Goal: Navigation & Orientation: Find specific page/section

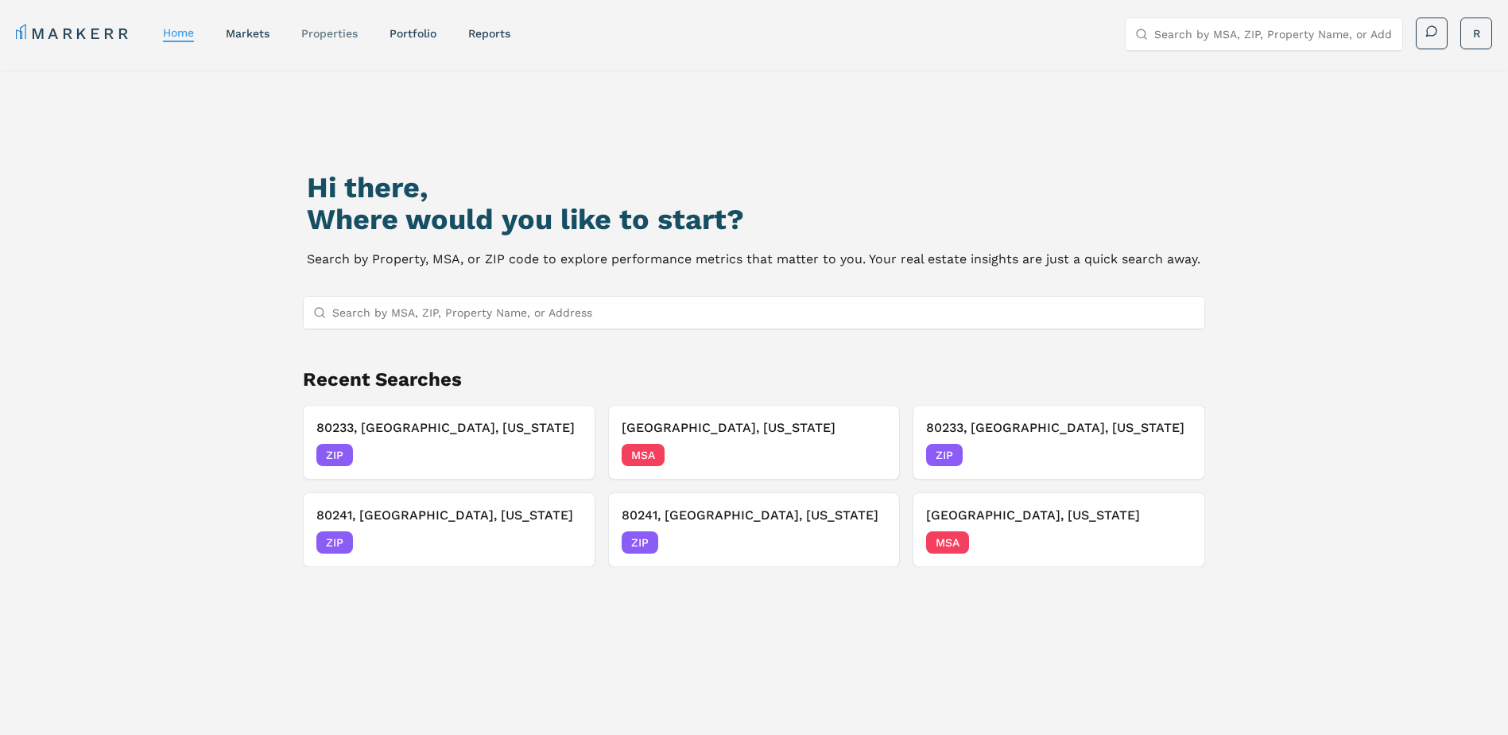
click at [313, 36] on link "properties" at bounding box center [329, 33] width 56 height 13
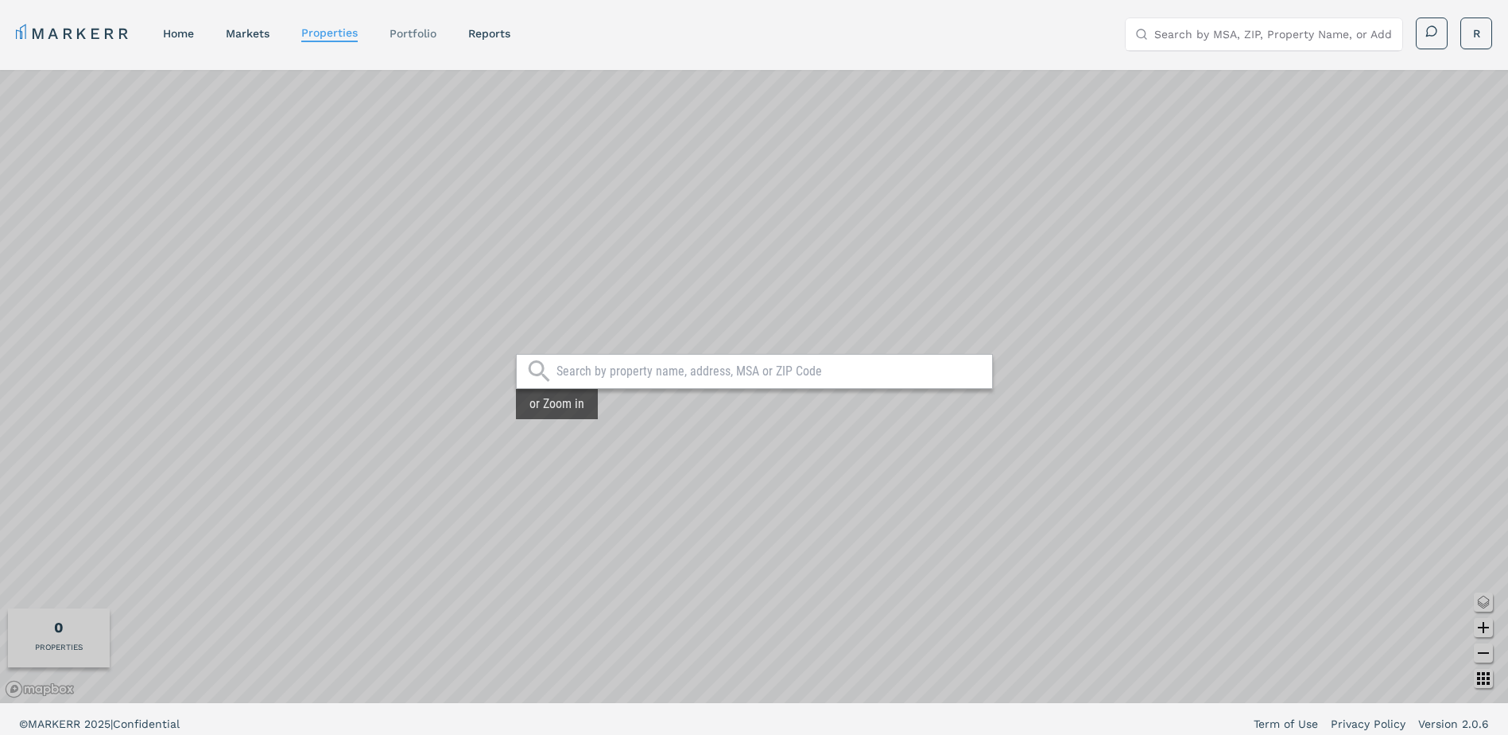
click at [409, 30] on link "Portfolio" at bounding box center [413, 33] width 47 height 13
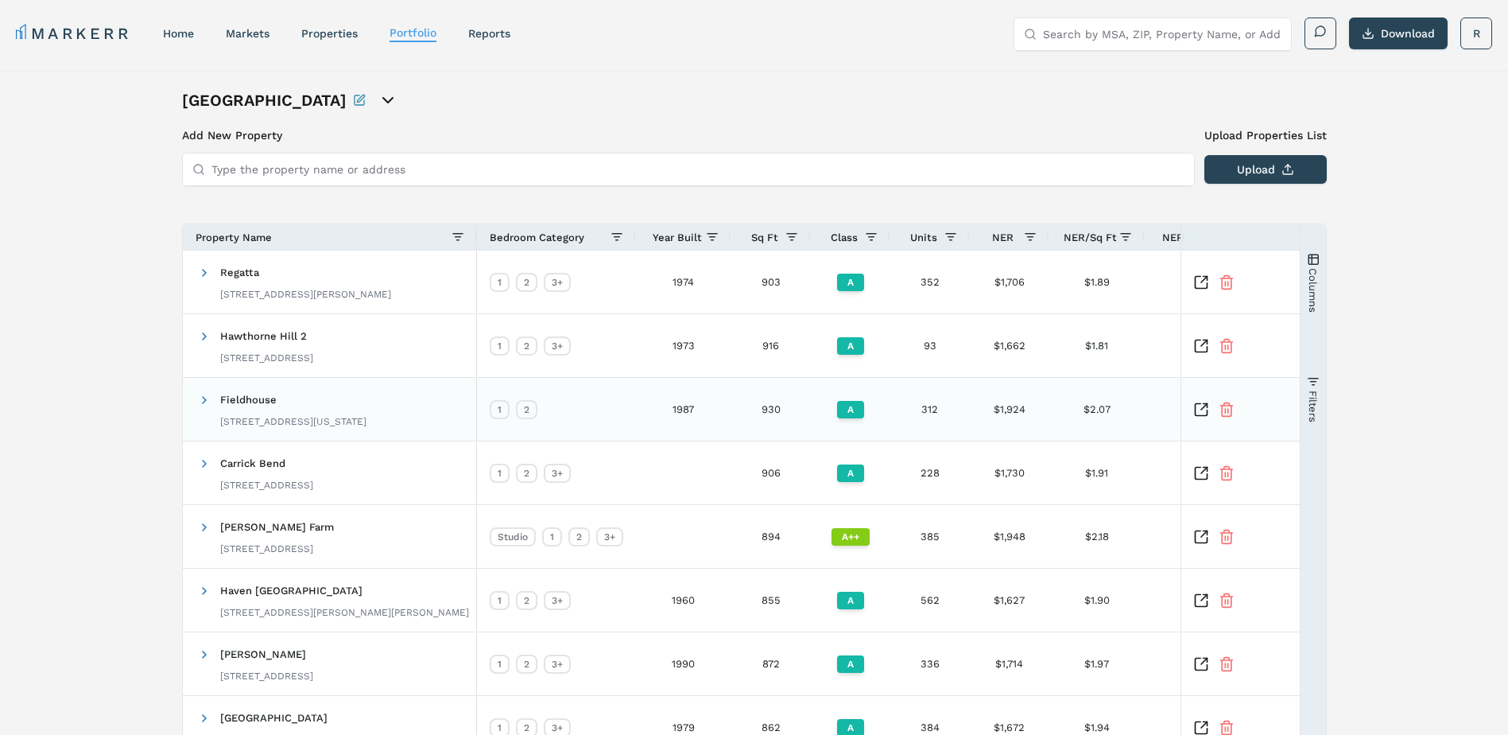
click at [250, 398] on span "Fieldhouse" at bounding box center [248, 400] width 56 height 12
click at [207, 404] on span at bounding box center [204, 400] width 13 height 13
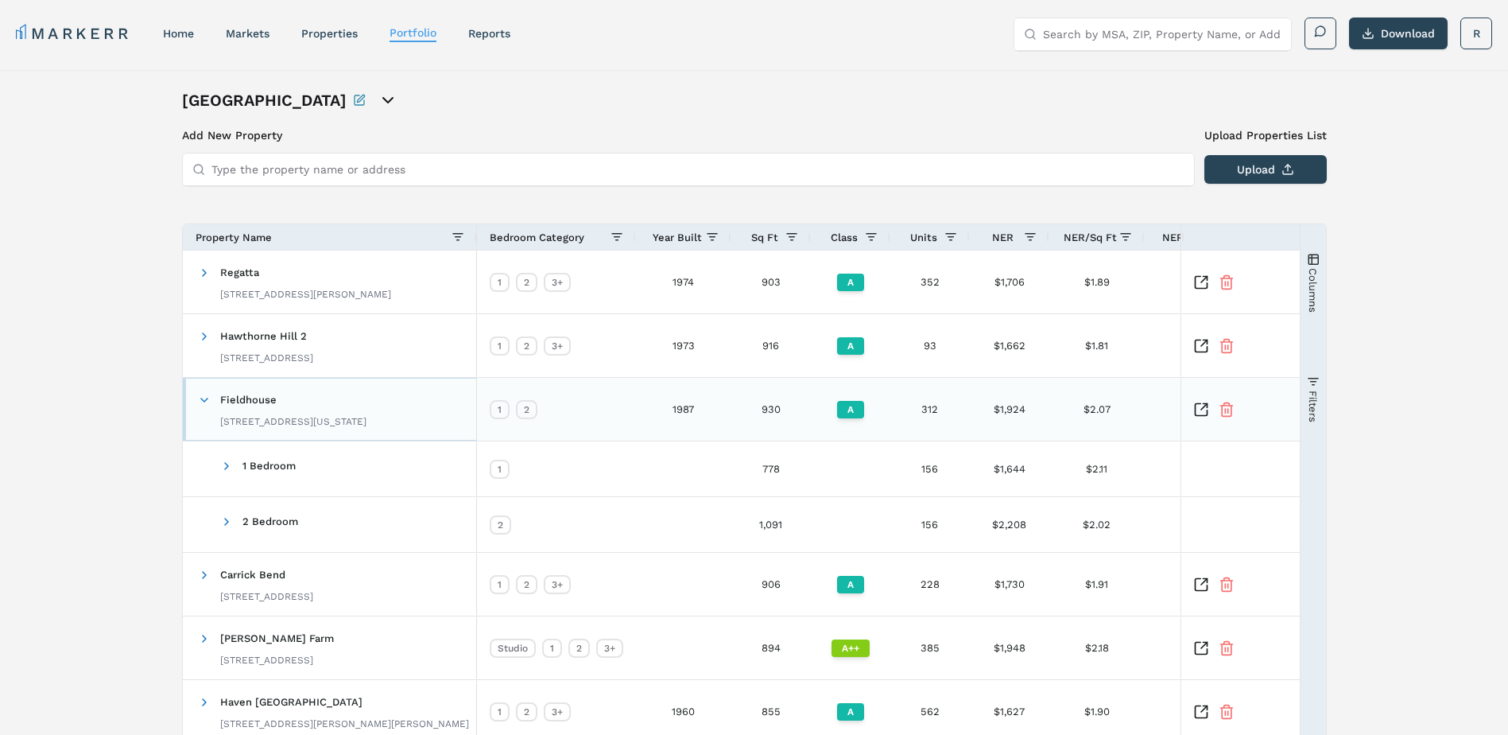
click at [329, 403] on div "Fieldhouse [STREET_ADDRESS][US_STATE]" at bounding box center [293, 409] width 146 height 50
click at [250, 401] on span "Fieldhouse" at bounding box center [248, 400] width 56 height 12
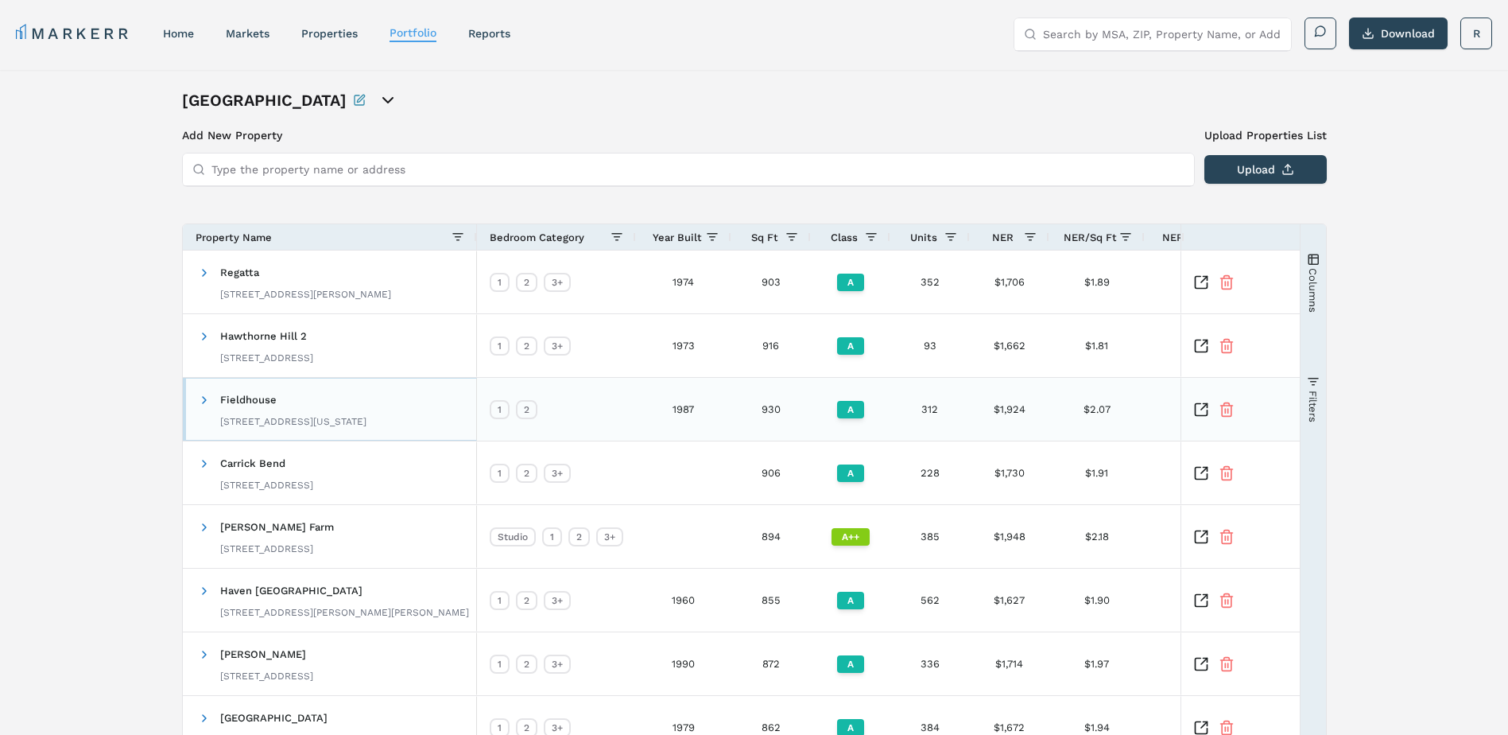
click at [250, 401] on span "Fieldhouse" at bounding box center [248, 400] width 56 height 12
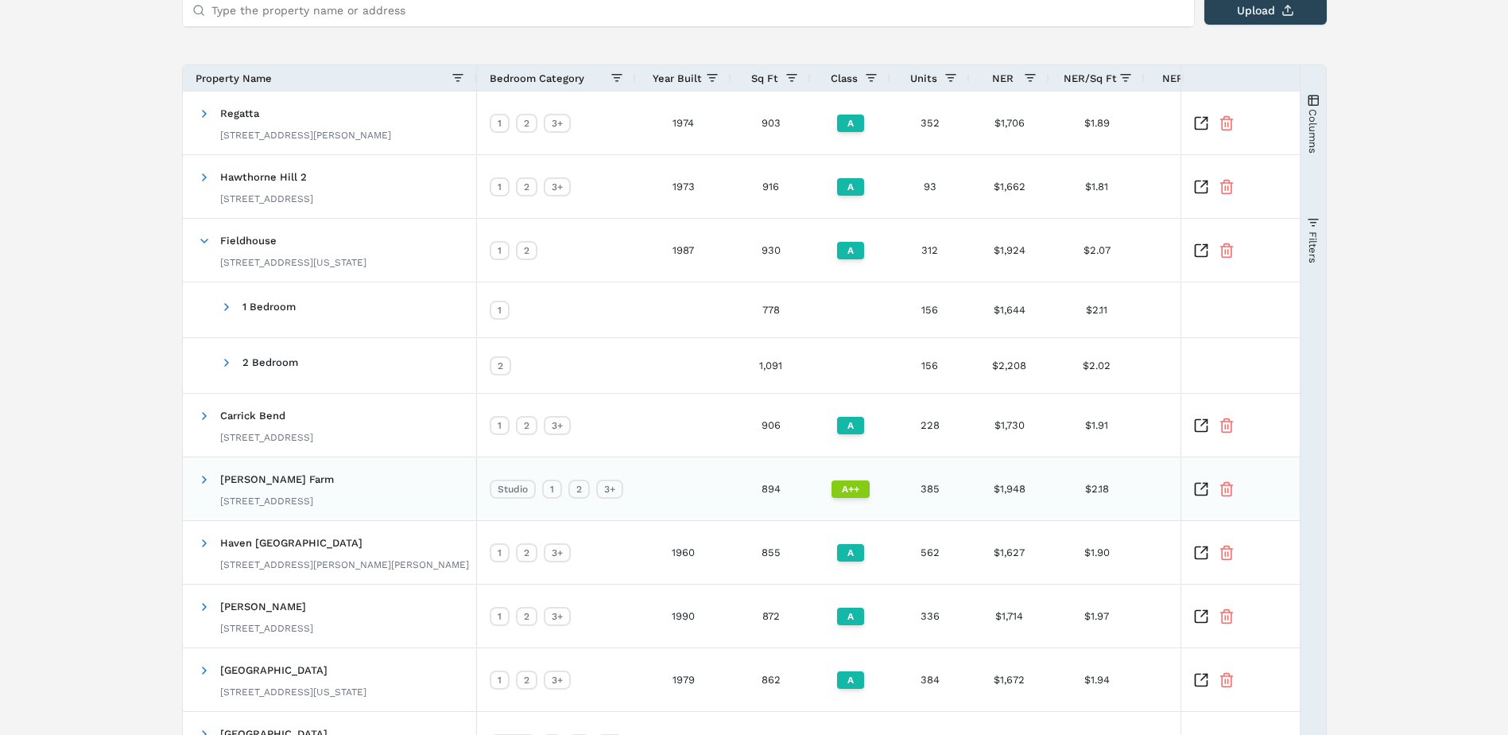
scroll to position [318, 0]
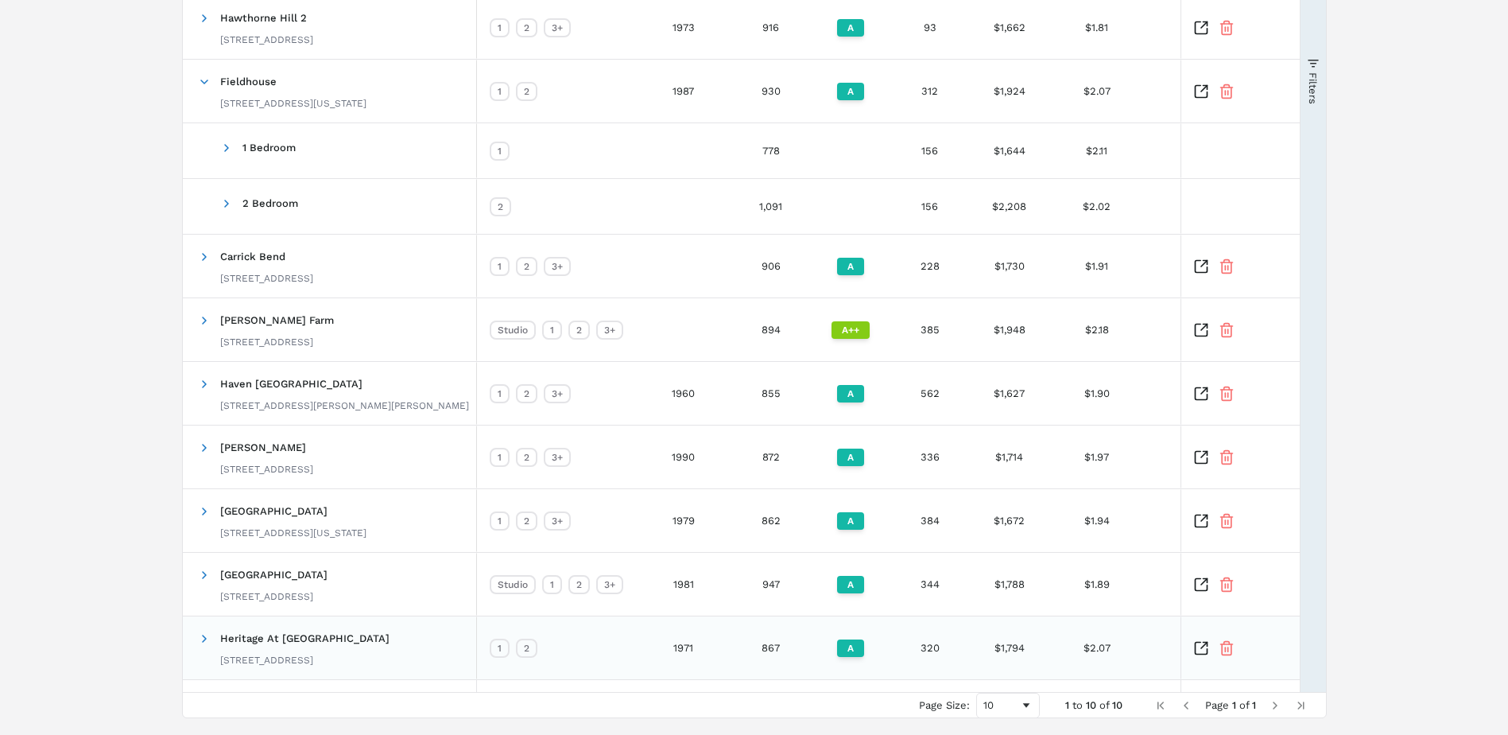
click at [318, 629] on div "Heritage At [GEOGRAPHIC_DATA] [STREET_ADDRESS]" at bounding box center [304, 648] width 169 height 50
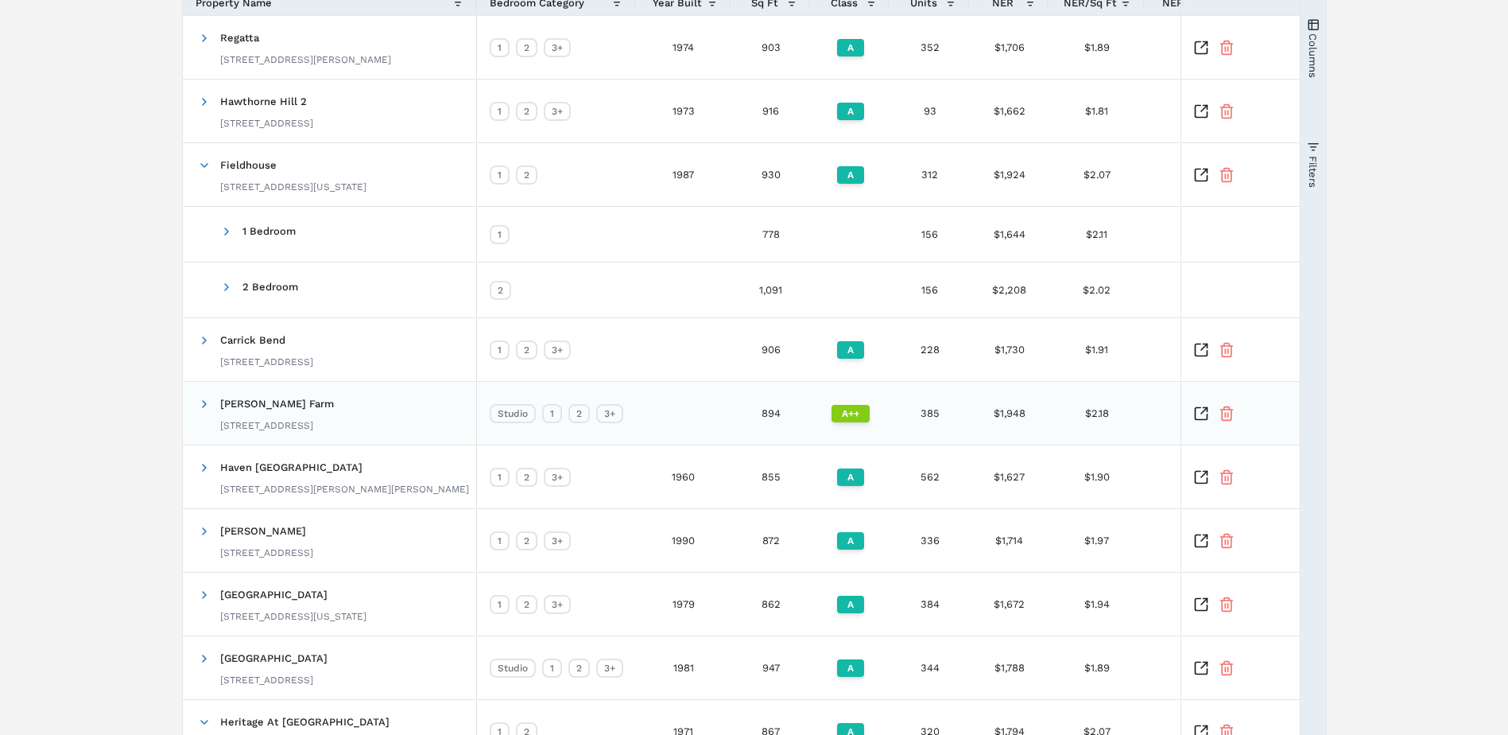
scroll to position [155, 0]
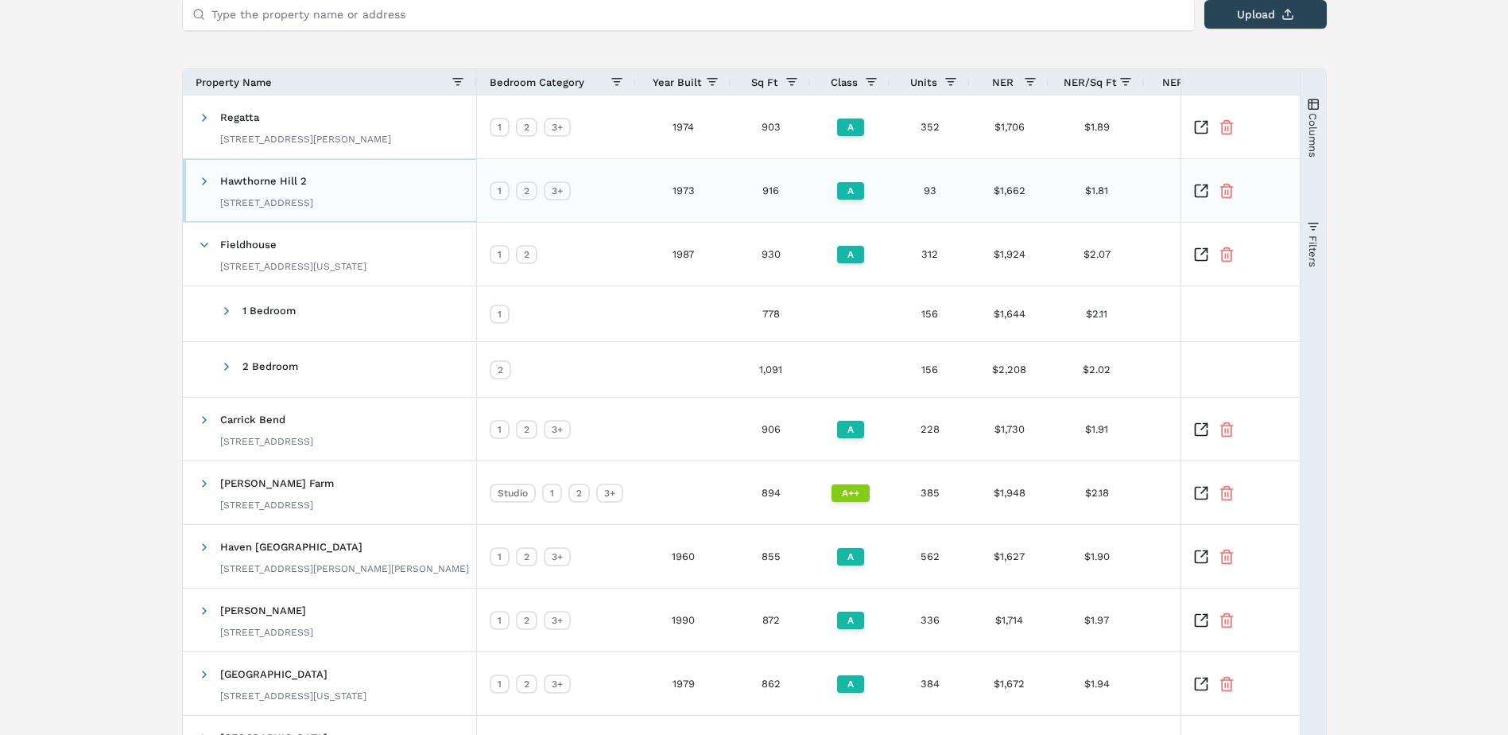
click at [295, 186] on span "Hawthorne Hill 2" at bounding box center [263, 181] width 87 height 12
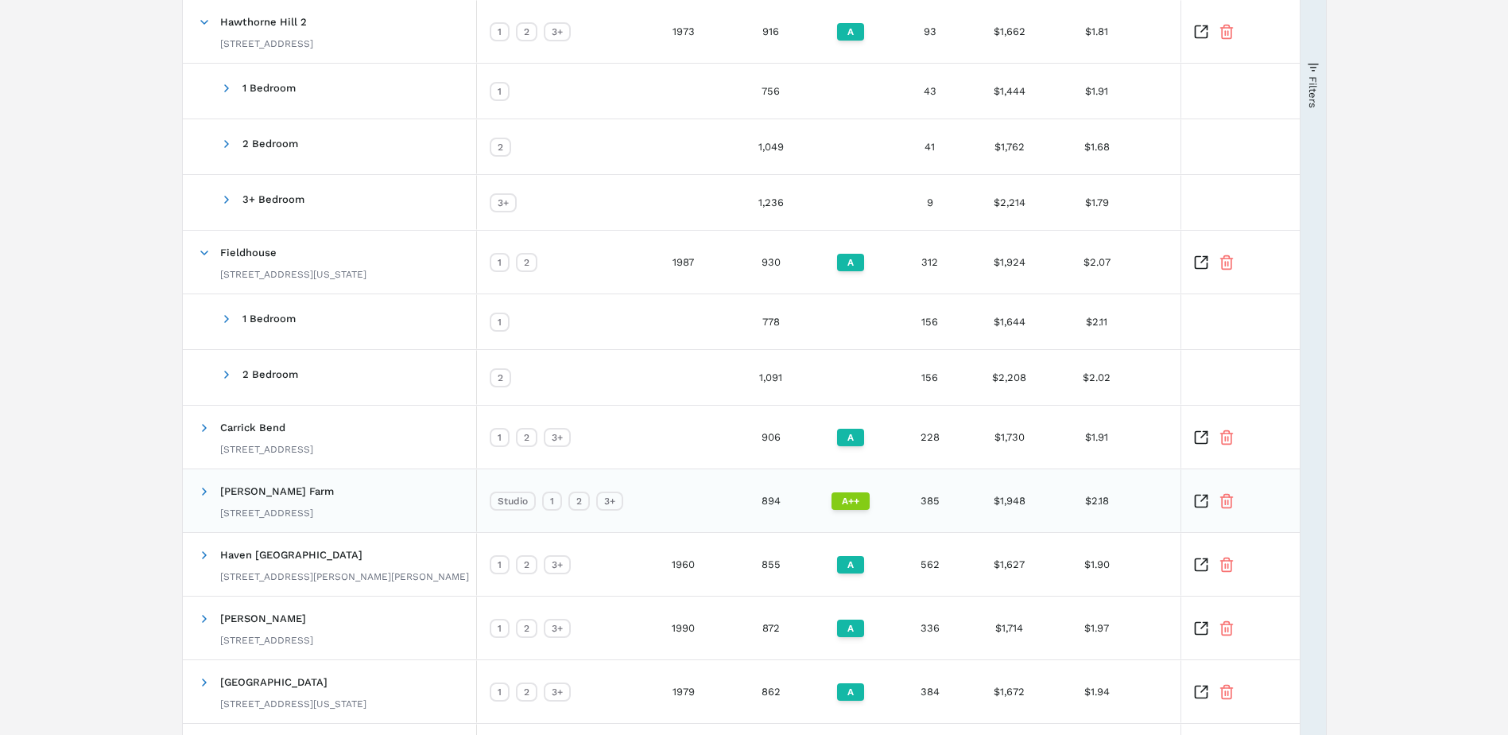
scroll to position [473, 0]
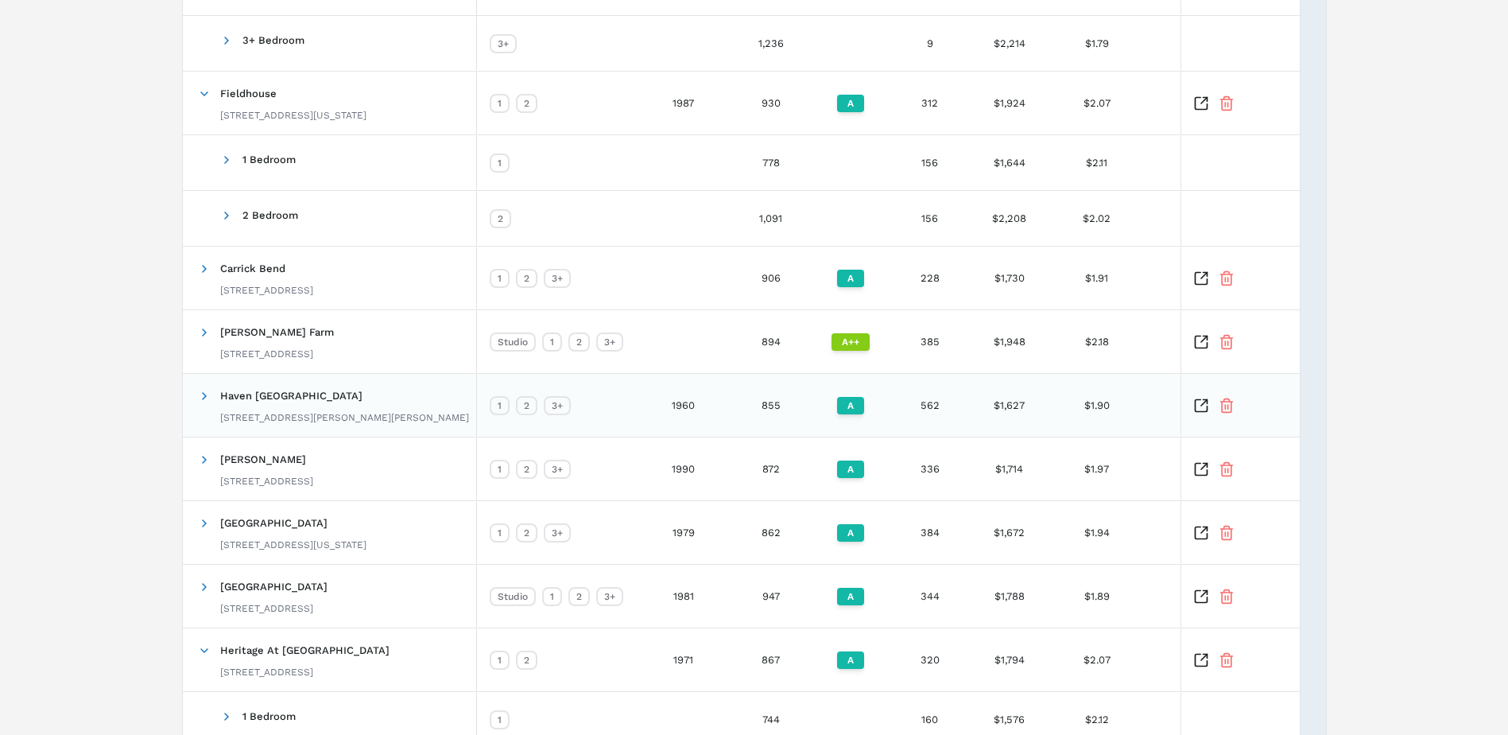
click at [295, 417] on div "[STREET_ADDRESS][PERSON_NAME][PERSON_NAME]" at bounding box center [344, 417] width 249 height 13
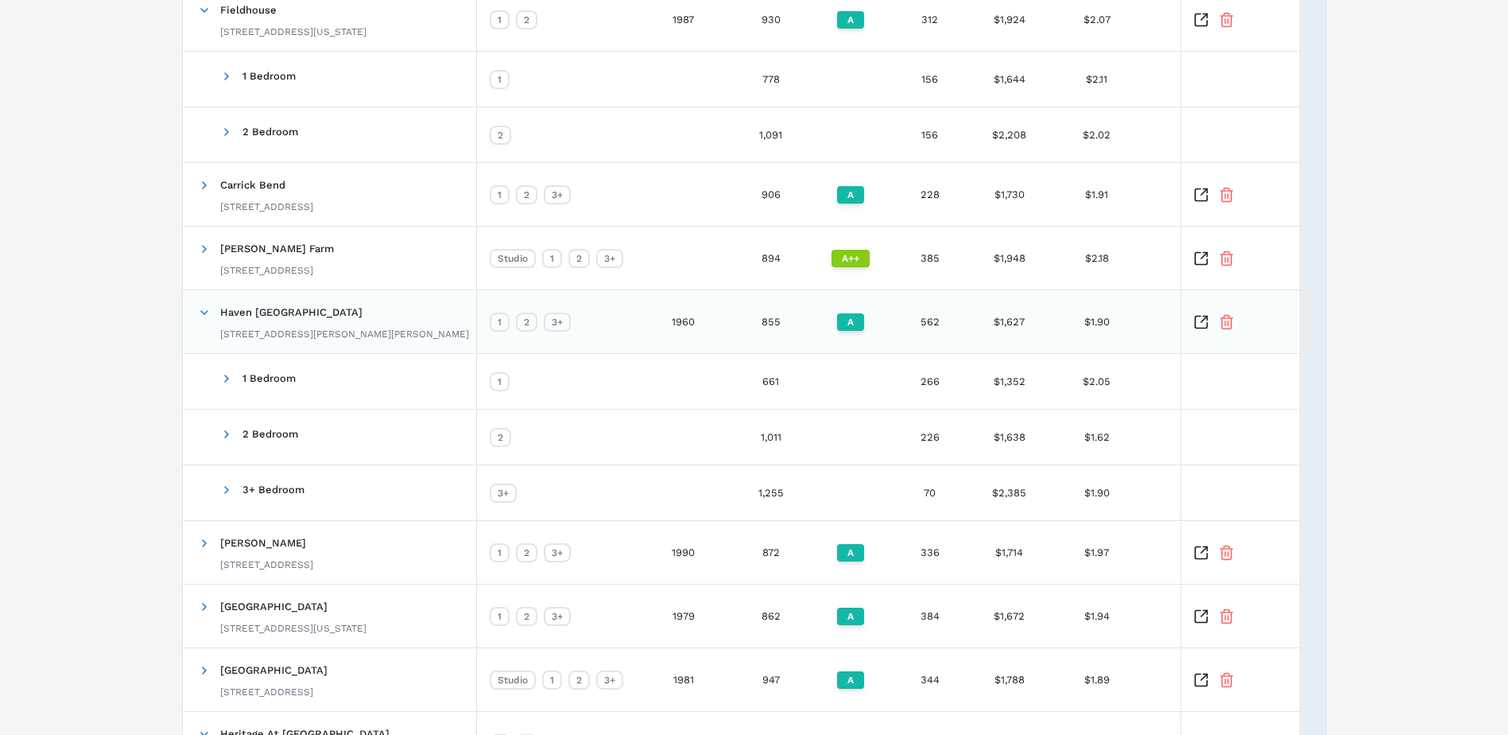
scroll to position [636, 0]
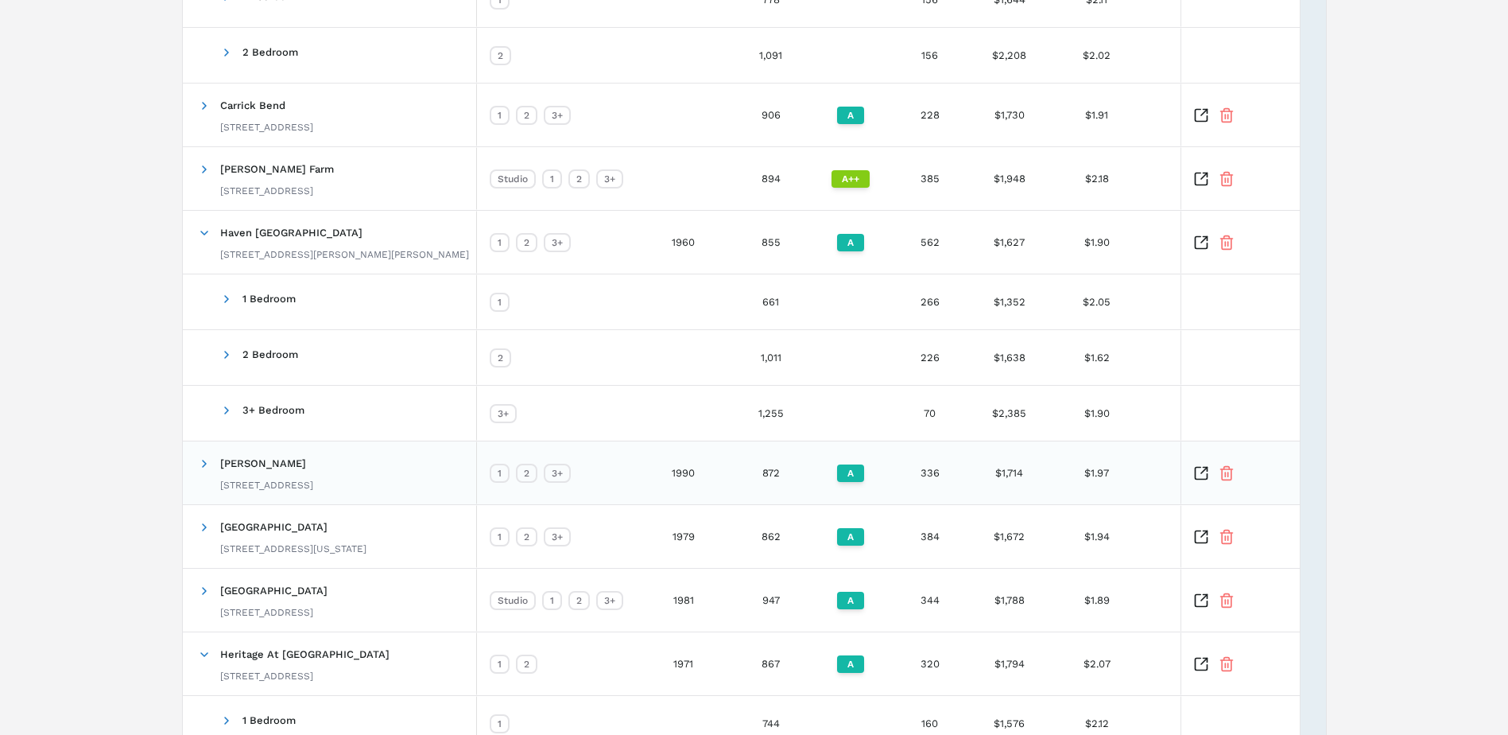
click at [288, 457] on span "[PERSON_NAME]" at bounding box center [263, 463] width 86 height 12
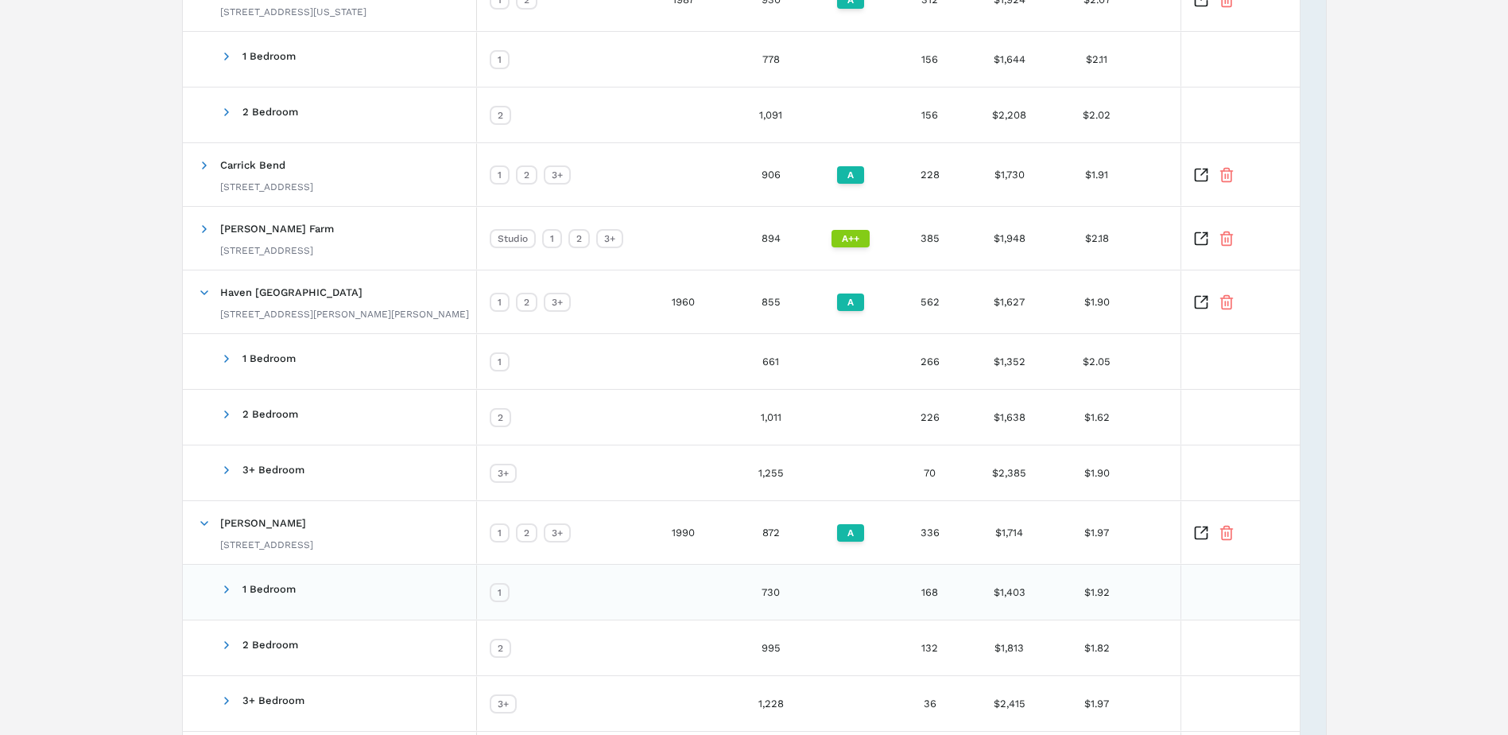
scroll to position [497, 0]
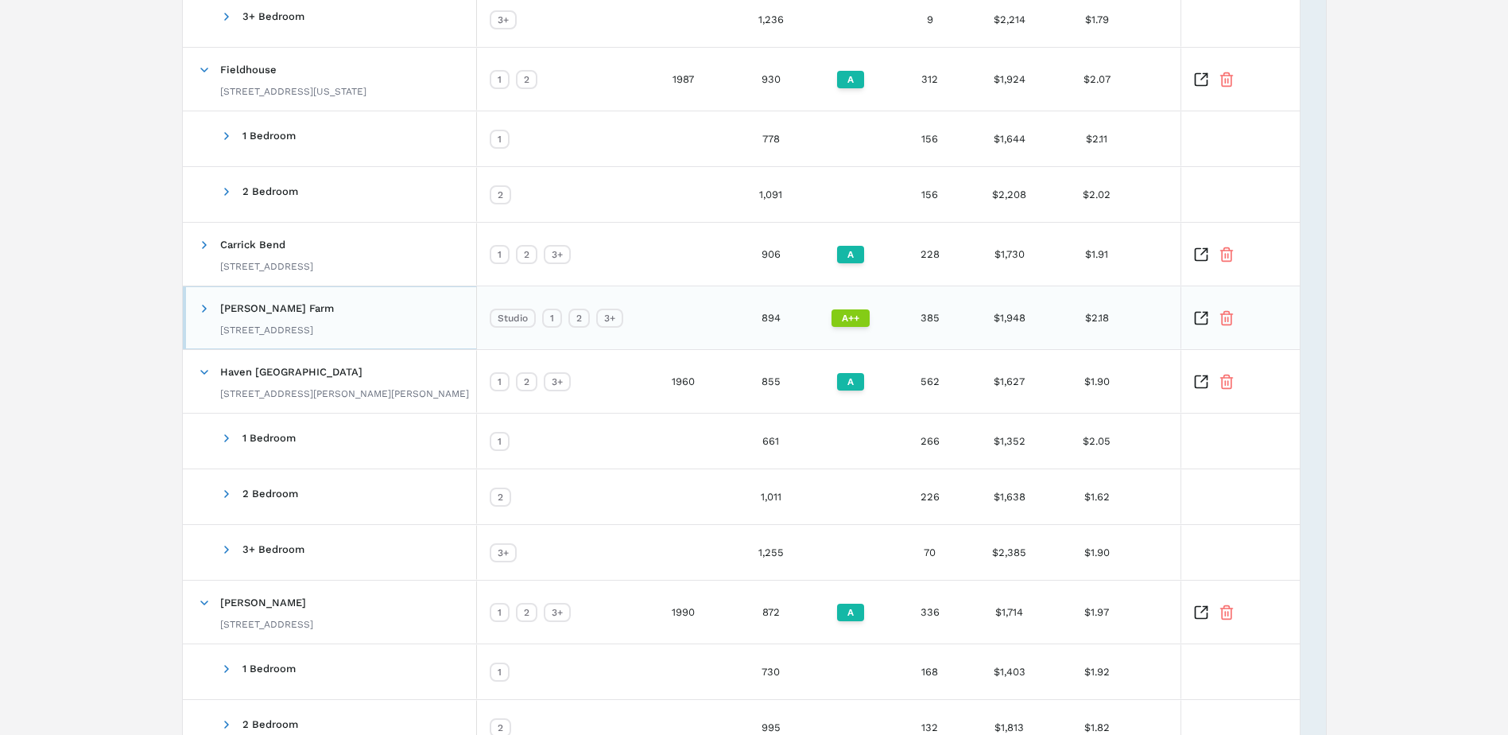
click at [285, 324] on div "[STREET_ADDRESS]" at bounding box center [277, 330] width 114 height 13
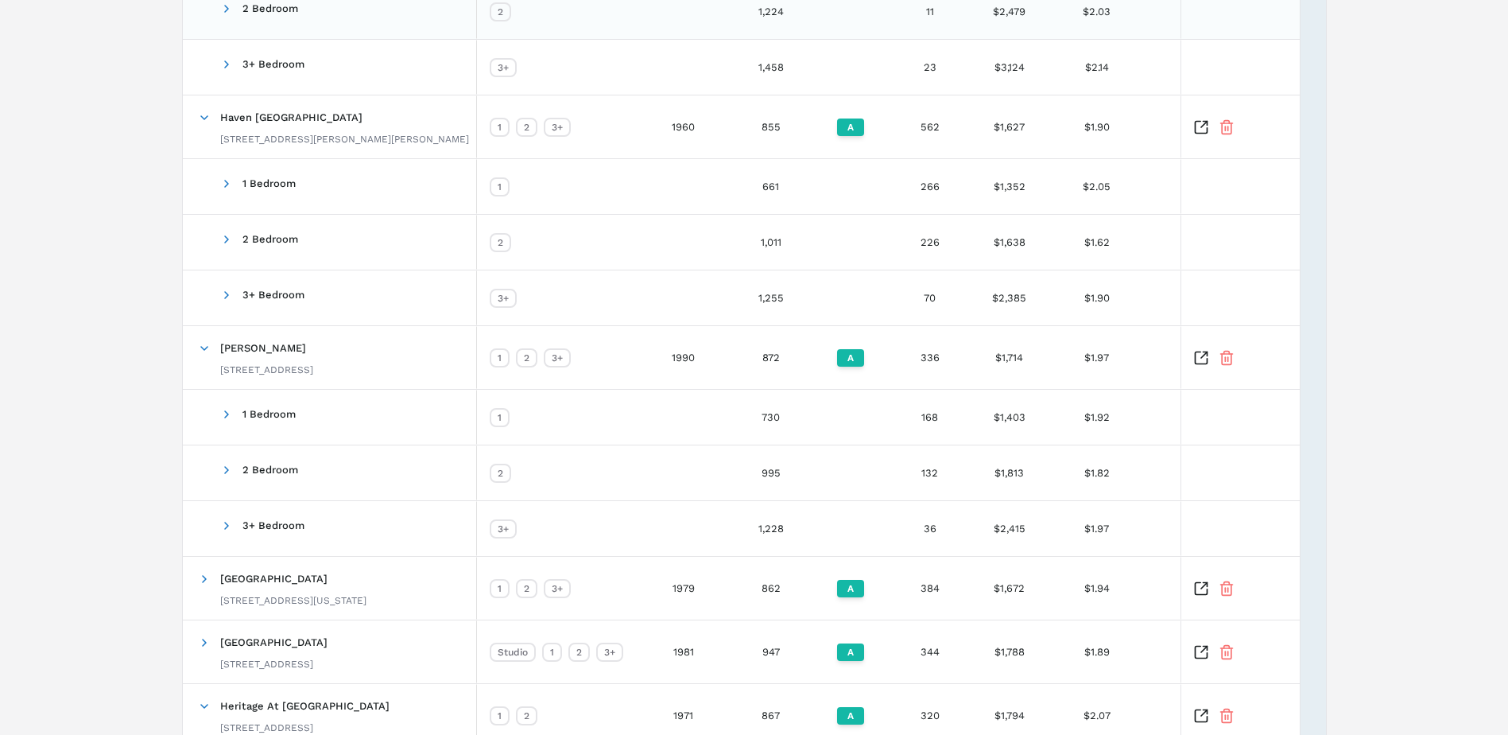
scroll to position [1133, 0]
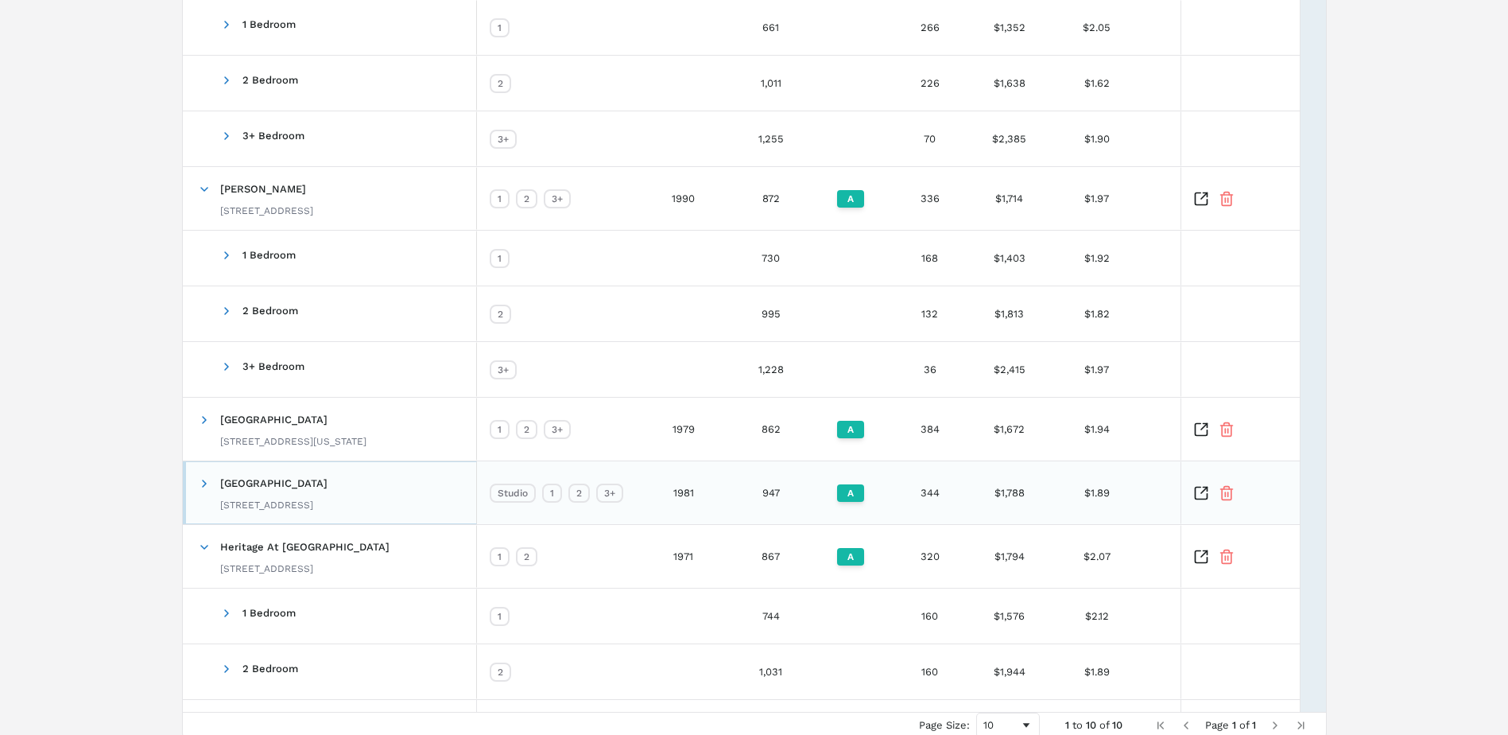
click at [318, 488] on div "[GEOGRAPHIC_DATA] [STREET_ADDRESS]" at bounding box center [273, 492] width 107 height 50
click at [319, 487] on div "[GEOGRAPHIC_DATA] [STREET_ADDRESS]" at bounding box center [273, 492] width 107 height 50
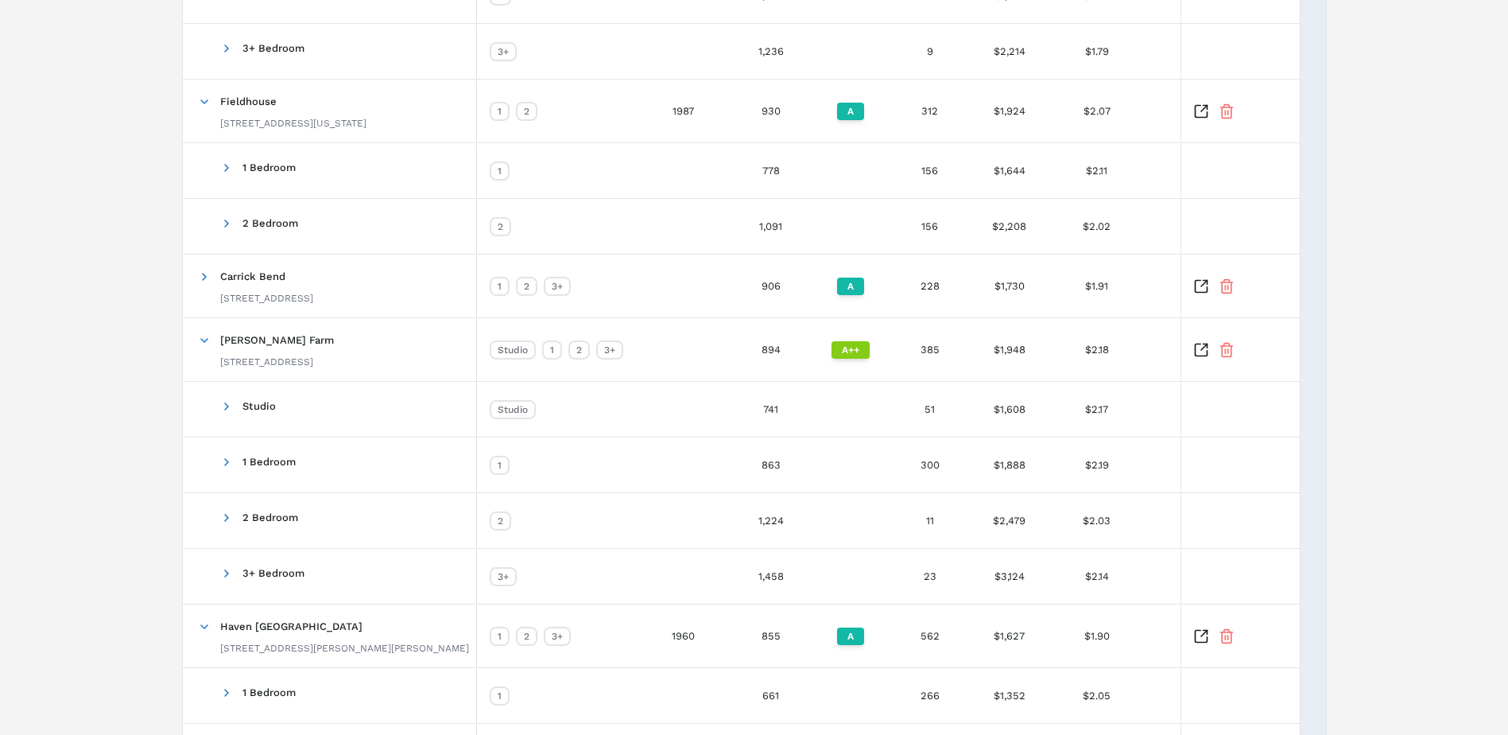
scroll to position [545, 0]
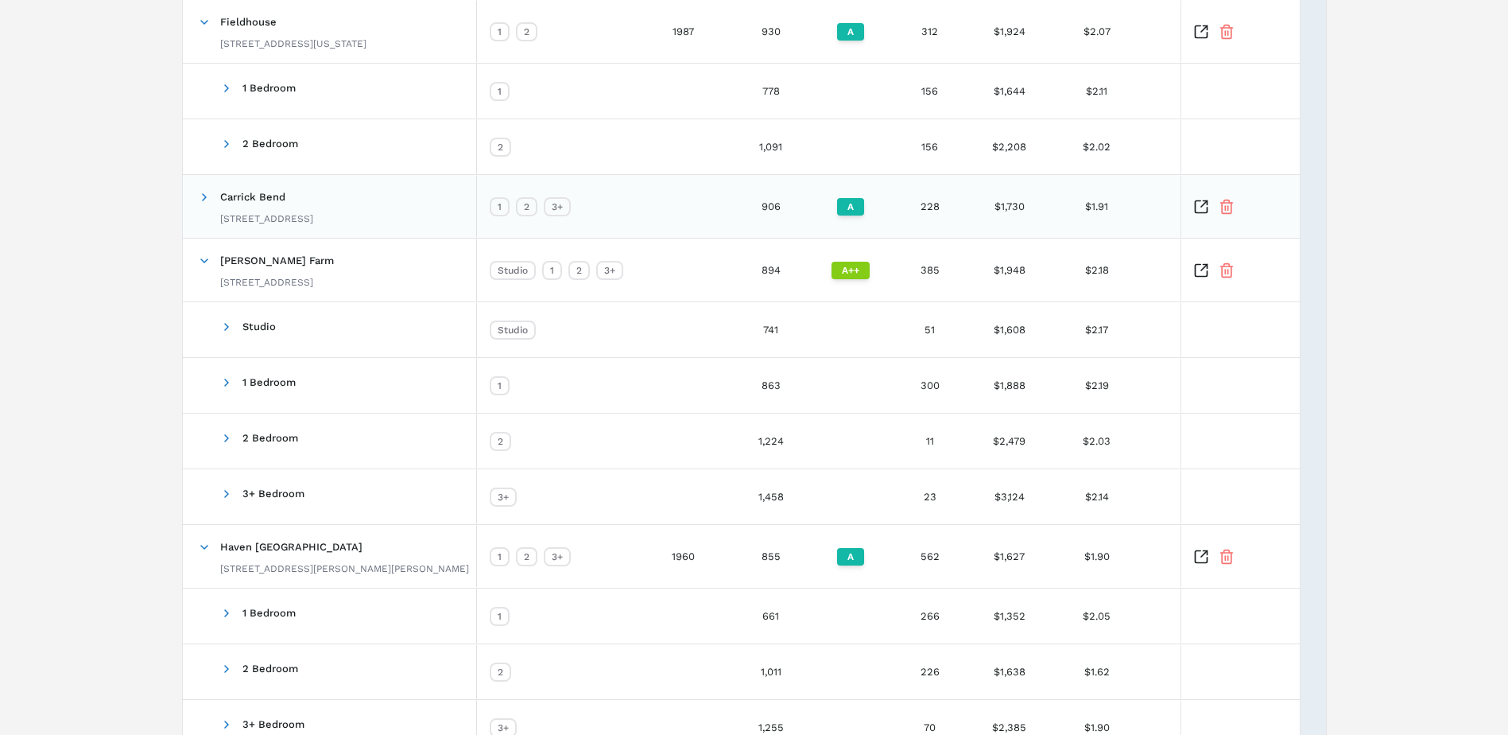
click at [257, 210] on div "[GEOGRAPHIC_DATA][STREET_ADDRESS]" at bounding box center [266, 206] width 93 height 50
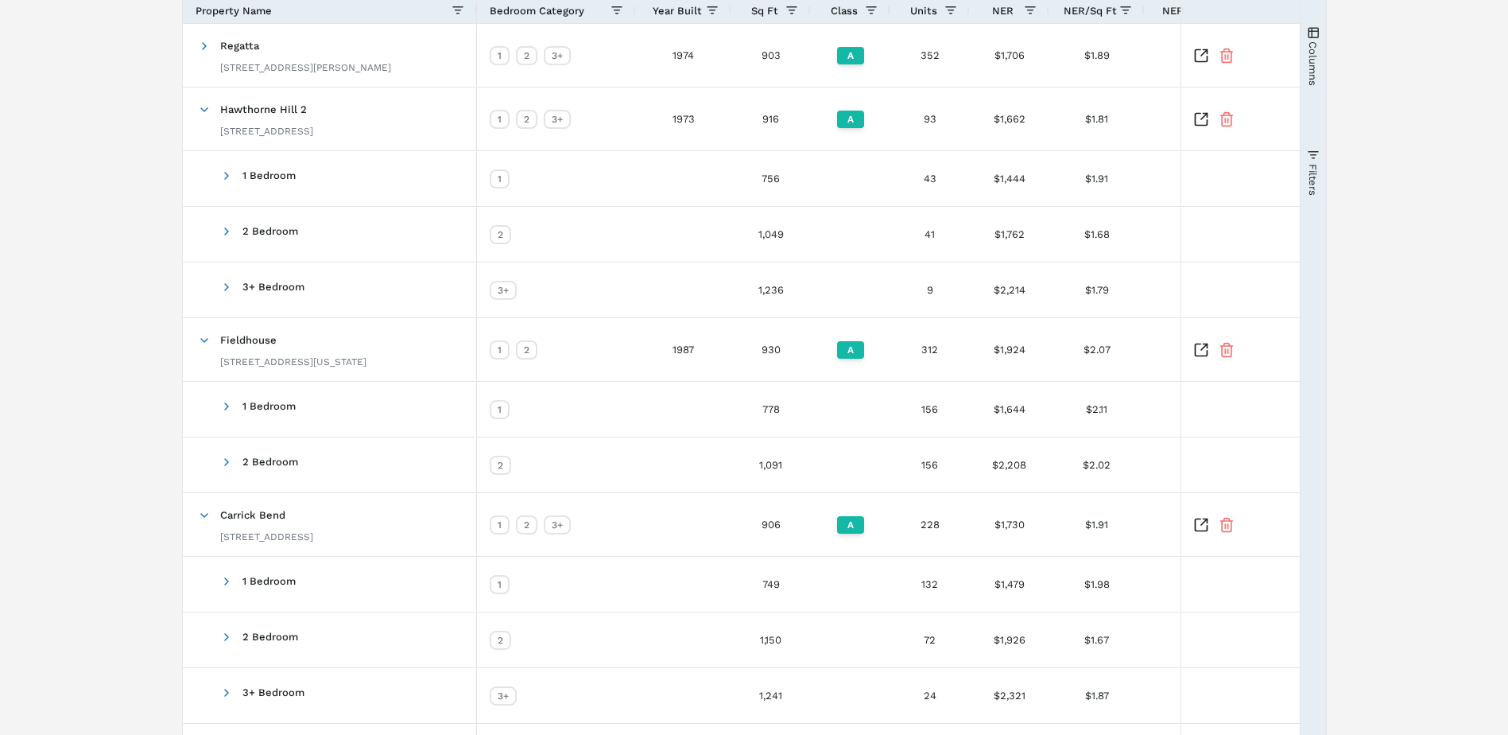
scroll to position [147, 0]
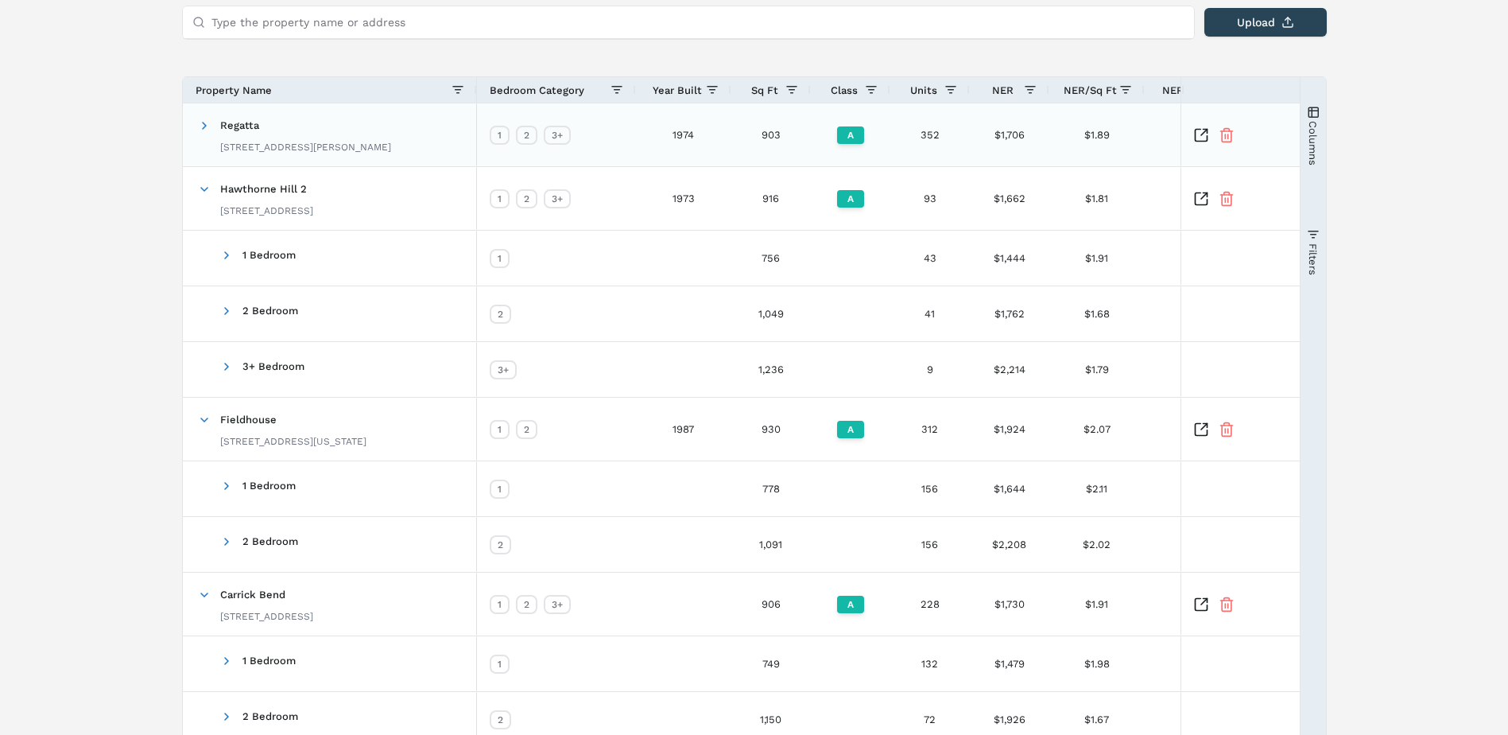
click at [290, 148] on div "[STREET_ADDRESS][PERSON_NAME]" at bounding box center [305, 147] width 171 height 13
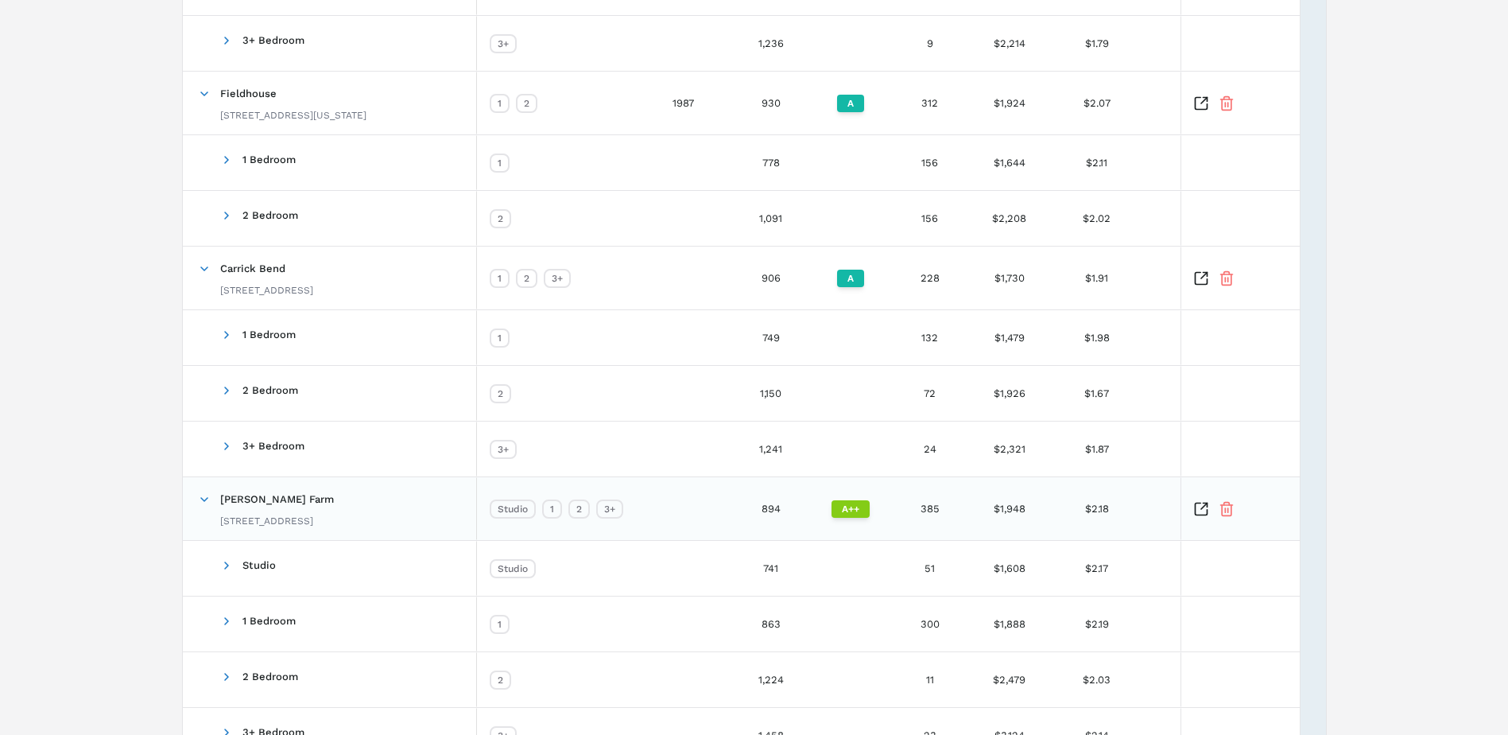
scroll to position [0, 0]
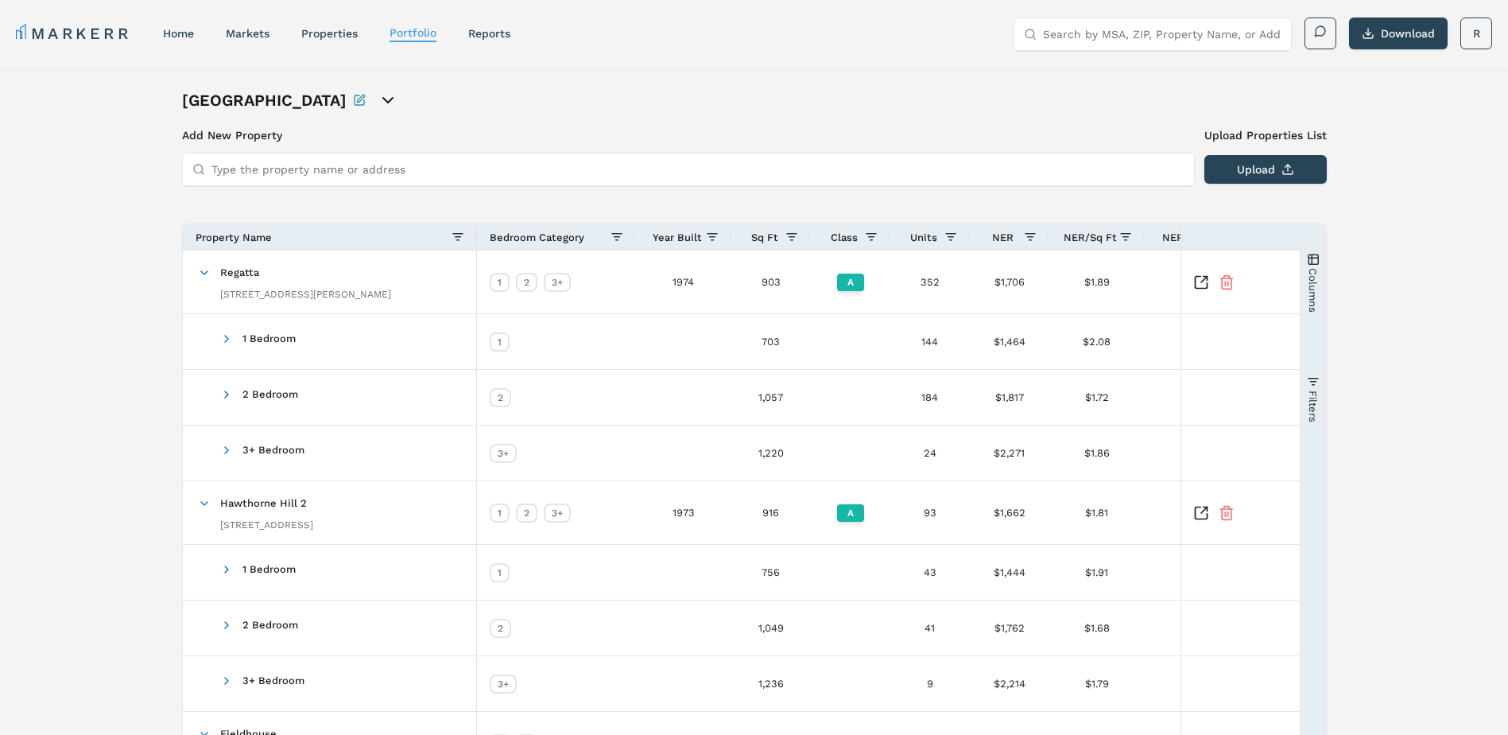
click at [378, 100] on icon "open portfolio options" at bounding box center [387, 100] width 19 height 19
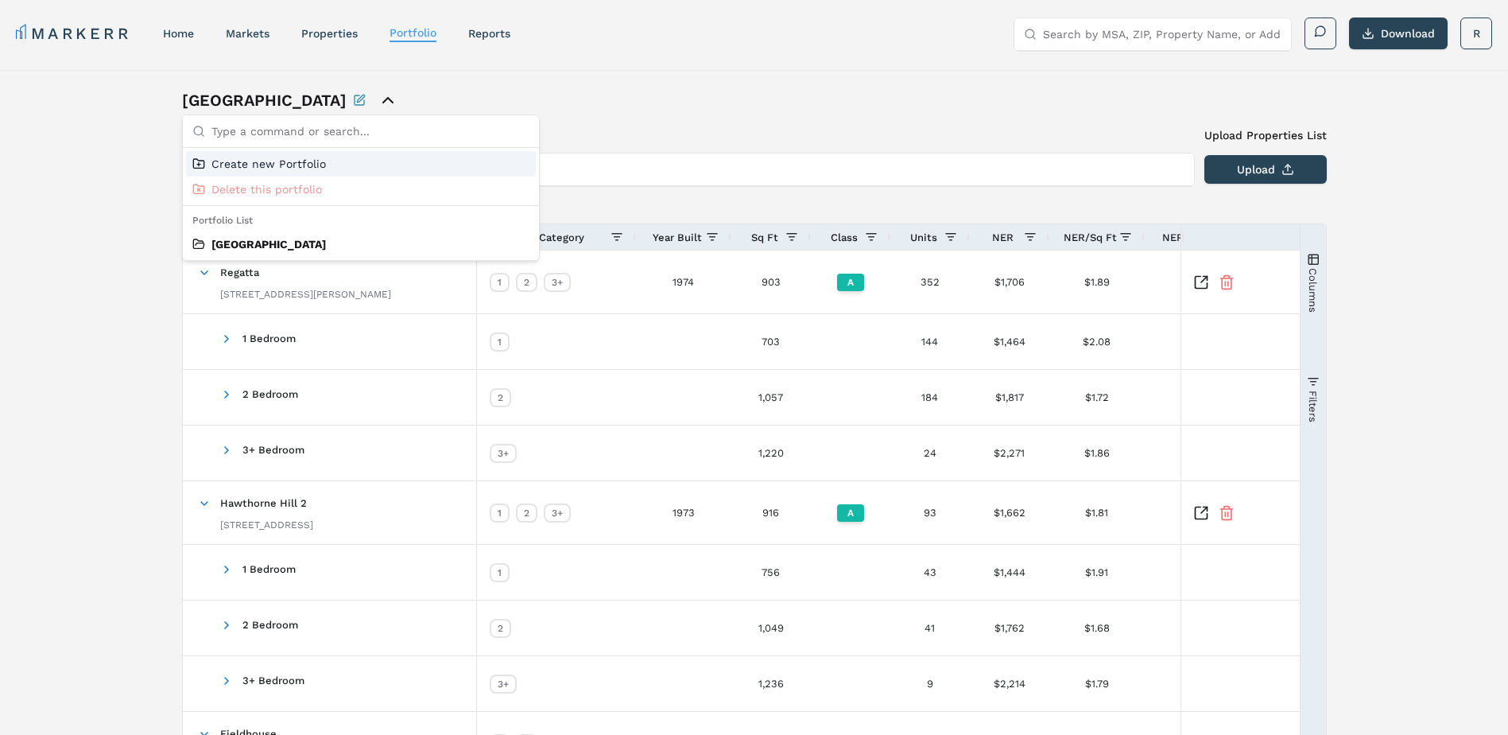
click at [378, 100] on icon "close portfolio options" at bounding box center [387, 100] width 19 height 19
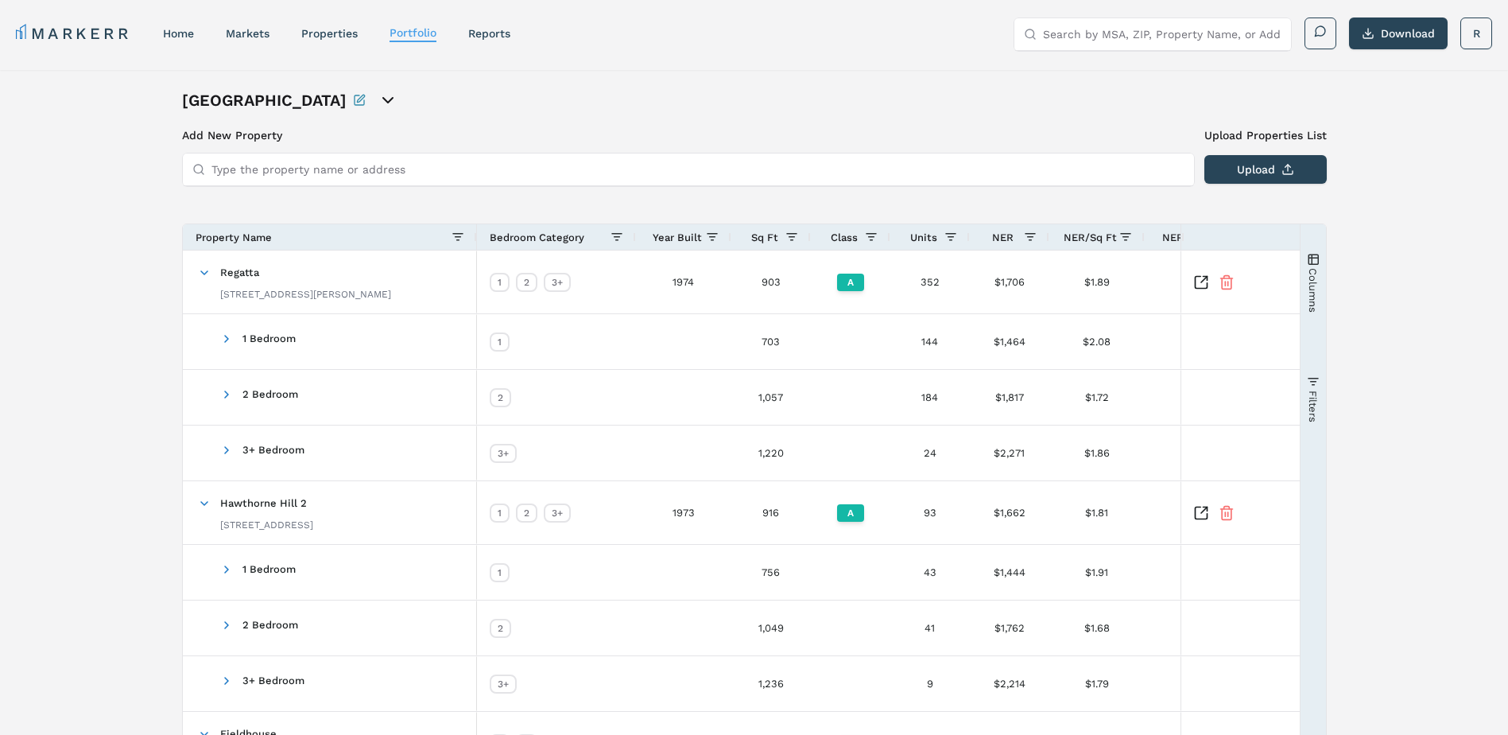
click at [268, 104] on h1 "[GEOGRAPHIC_DATA]" at bounding box center [264, 100] width 165 height 22
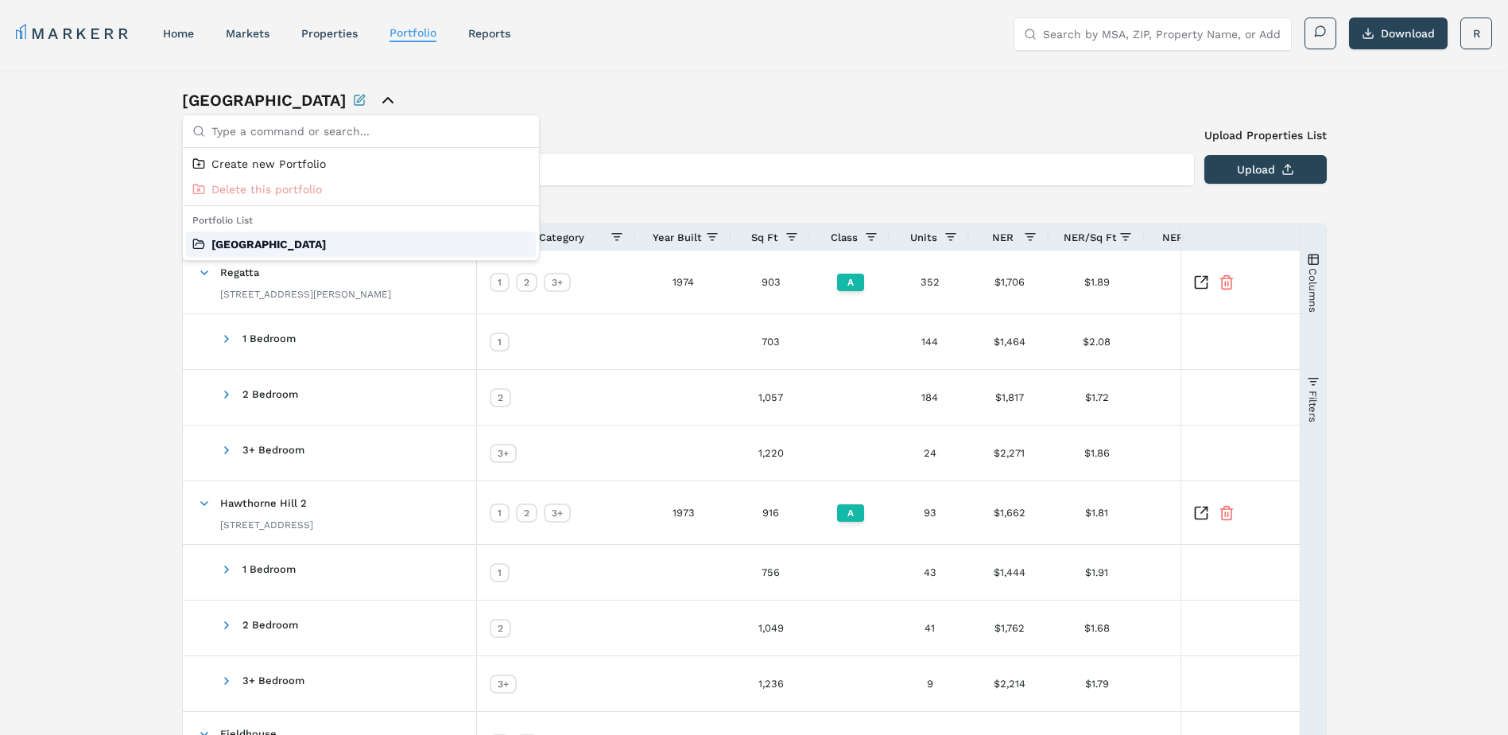
click at [266, 241] on div "[GEOGRAPHIC_DATA]" at bounding box center [361, 243] width 350 height 25
click at [572, 94] on div "[GEOGRAPHIC_DATA]" at bounding box center [754, 100] width 1145 height 22
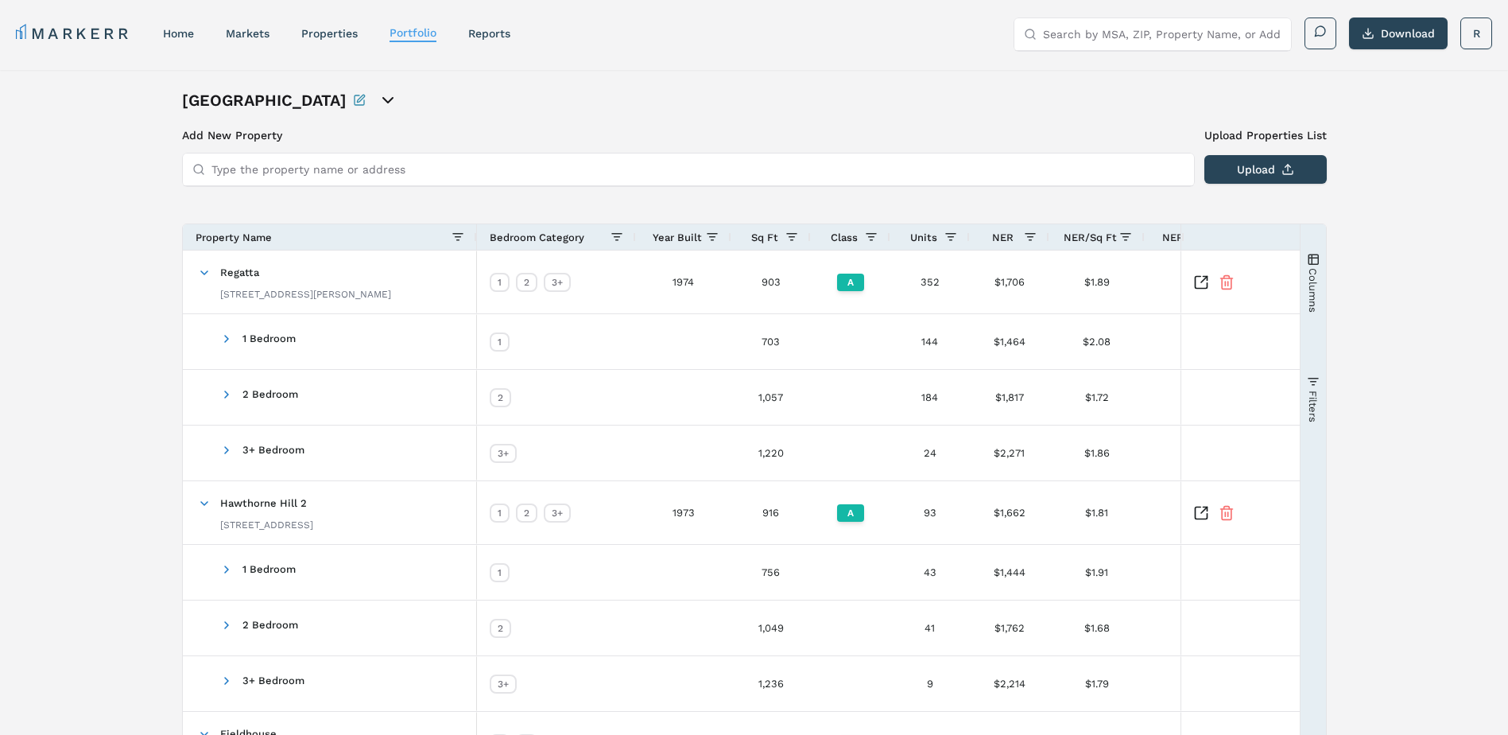
click at [222, 101] on h1 "[GEOGRAPHIC_DATA]" at bounding box center [264, 100] width 165 height 22
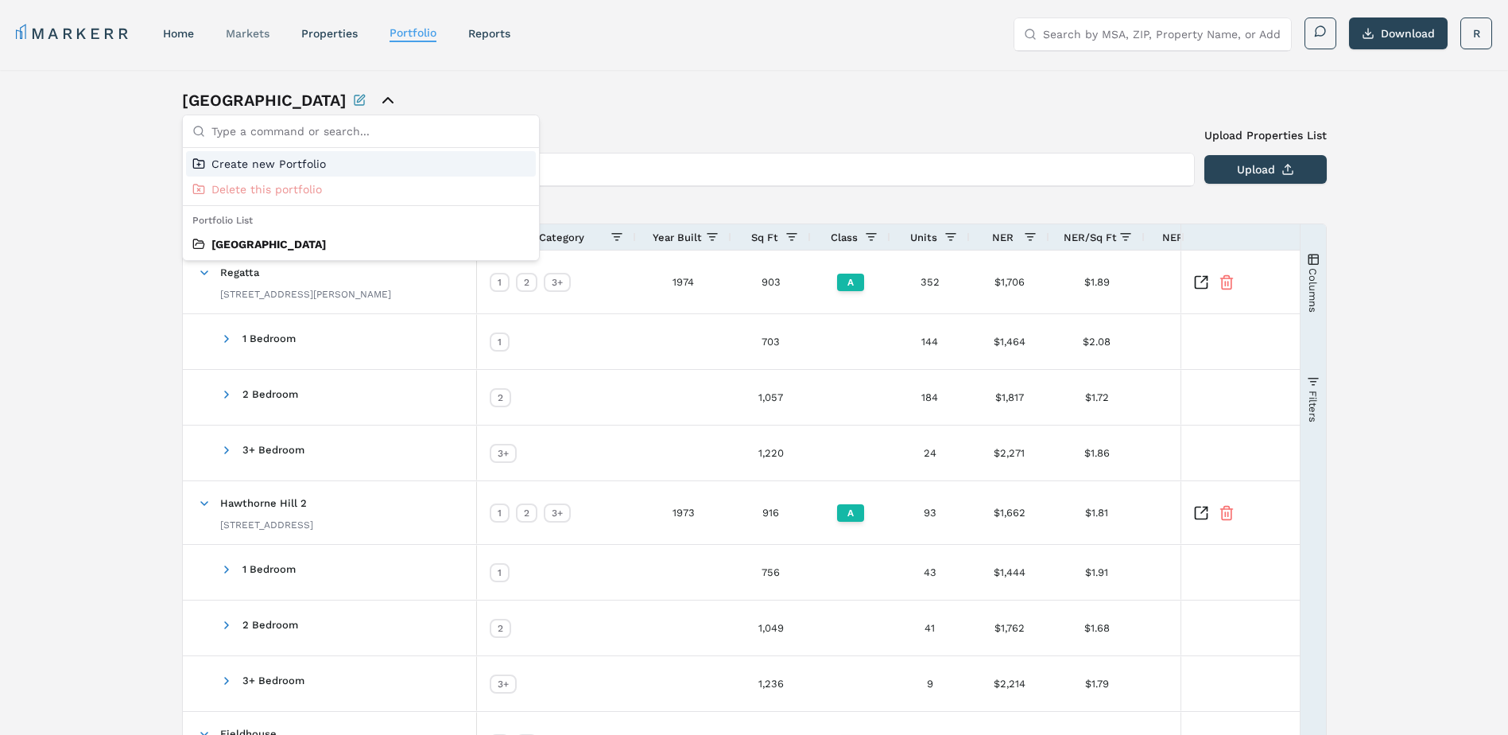
click at [247, 29] on link "markets" at bounding box center [248, 33] width 44 height 13
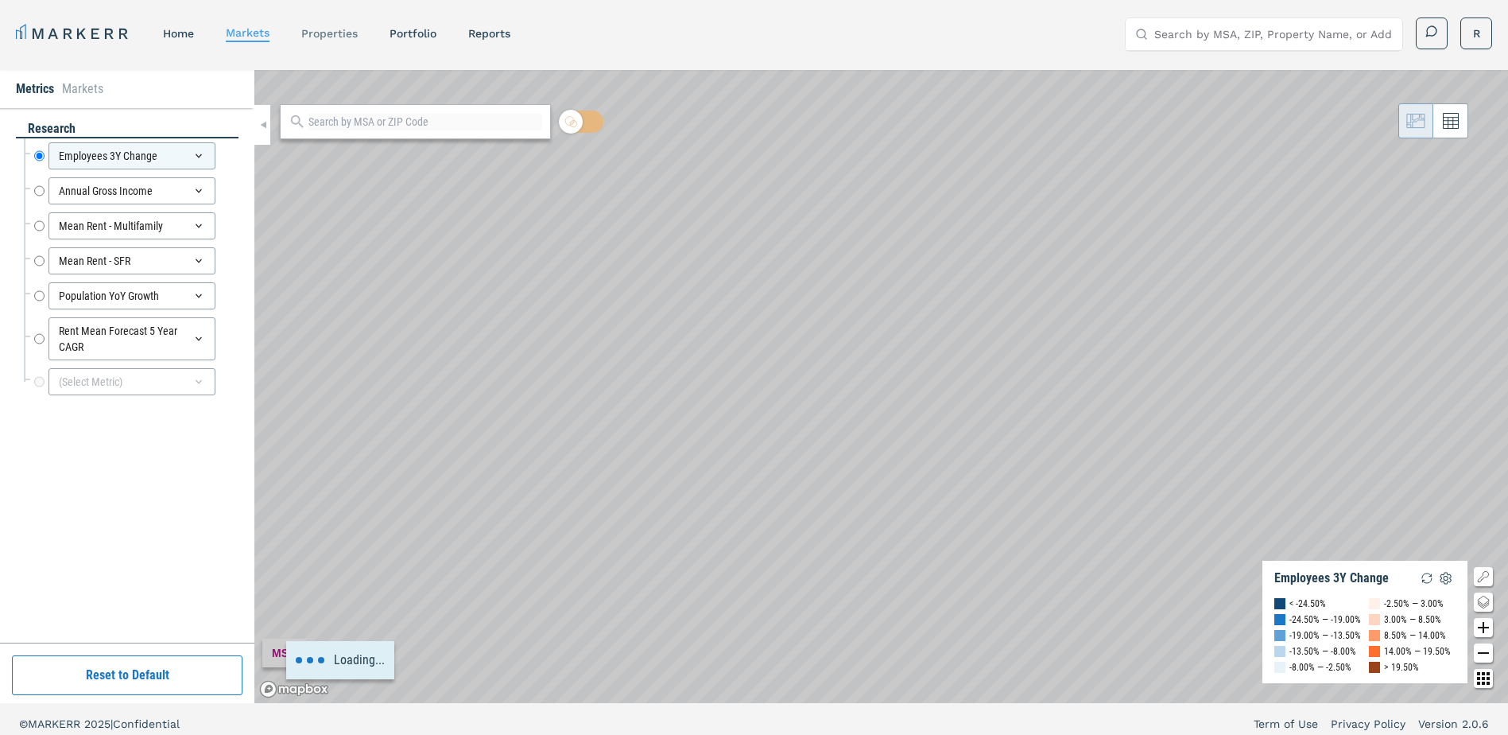
click at [320, 31] on link "properties" at bounding box center [329, 33] width 56 height 13
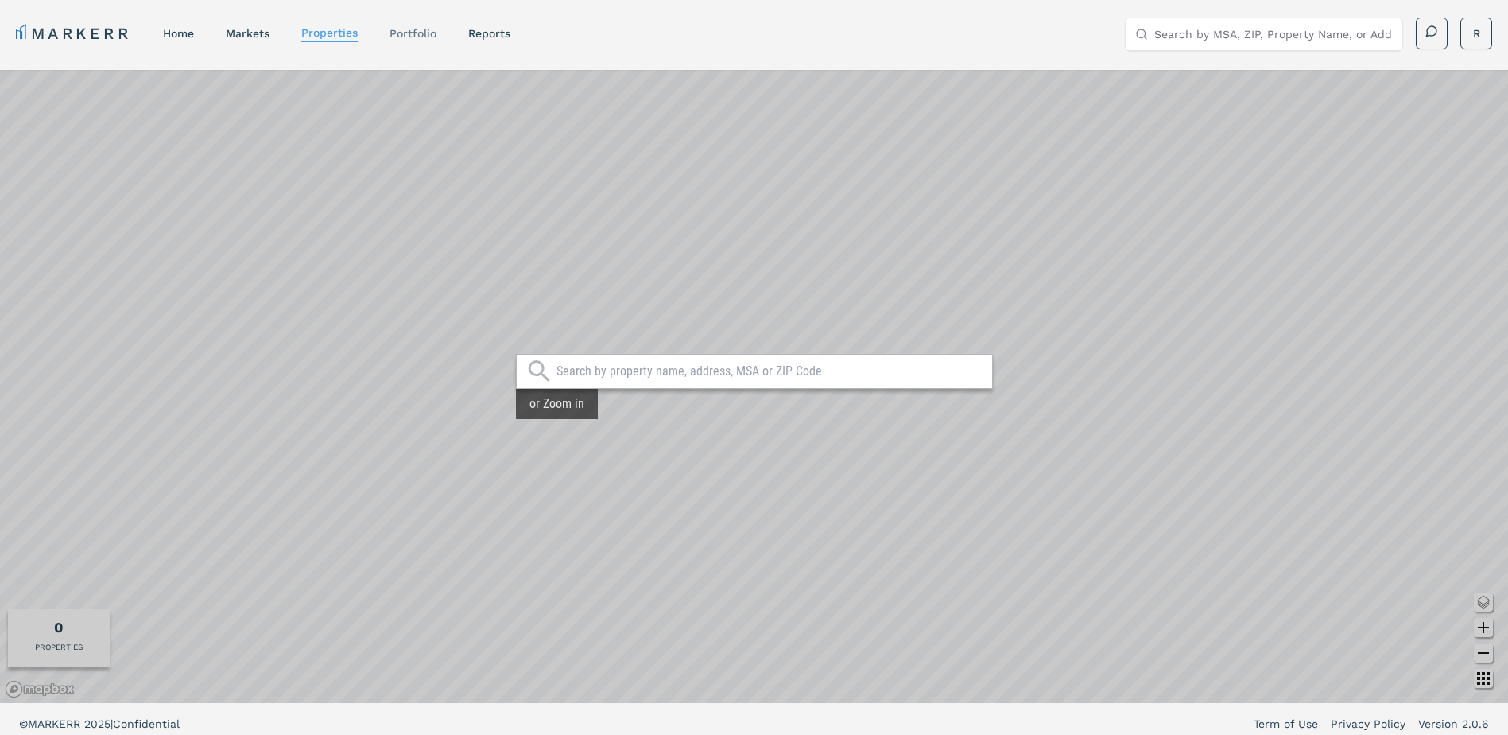
click at [394, 29] on link "Portfolio" at bounding box center [413, 33] width 47 height 13
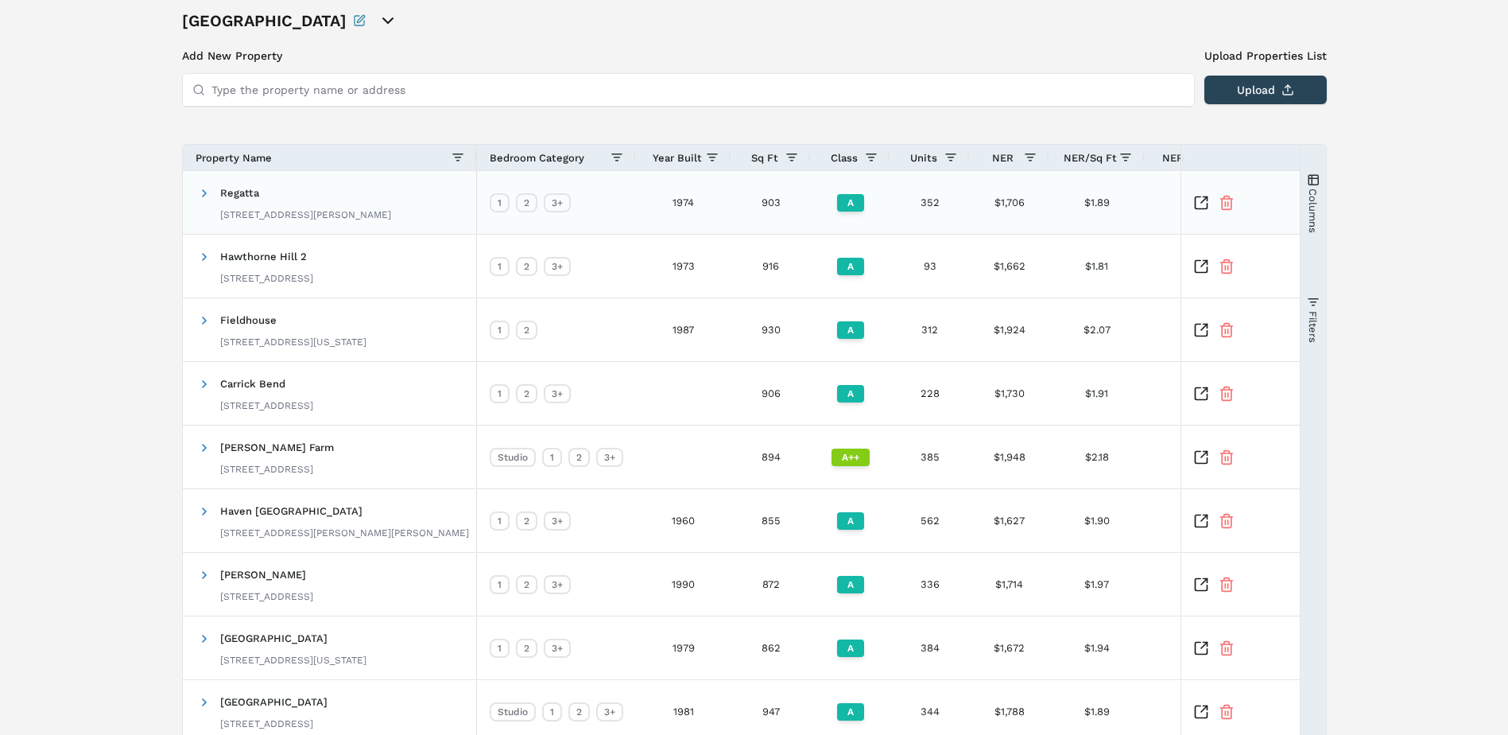
scroll to position [159, 0]
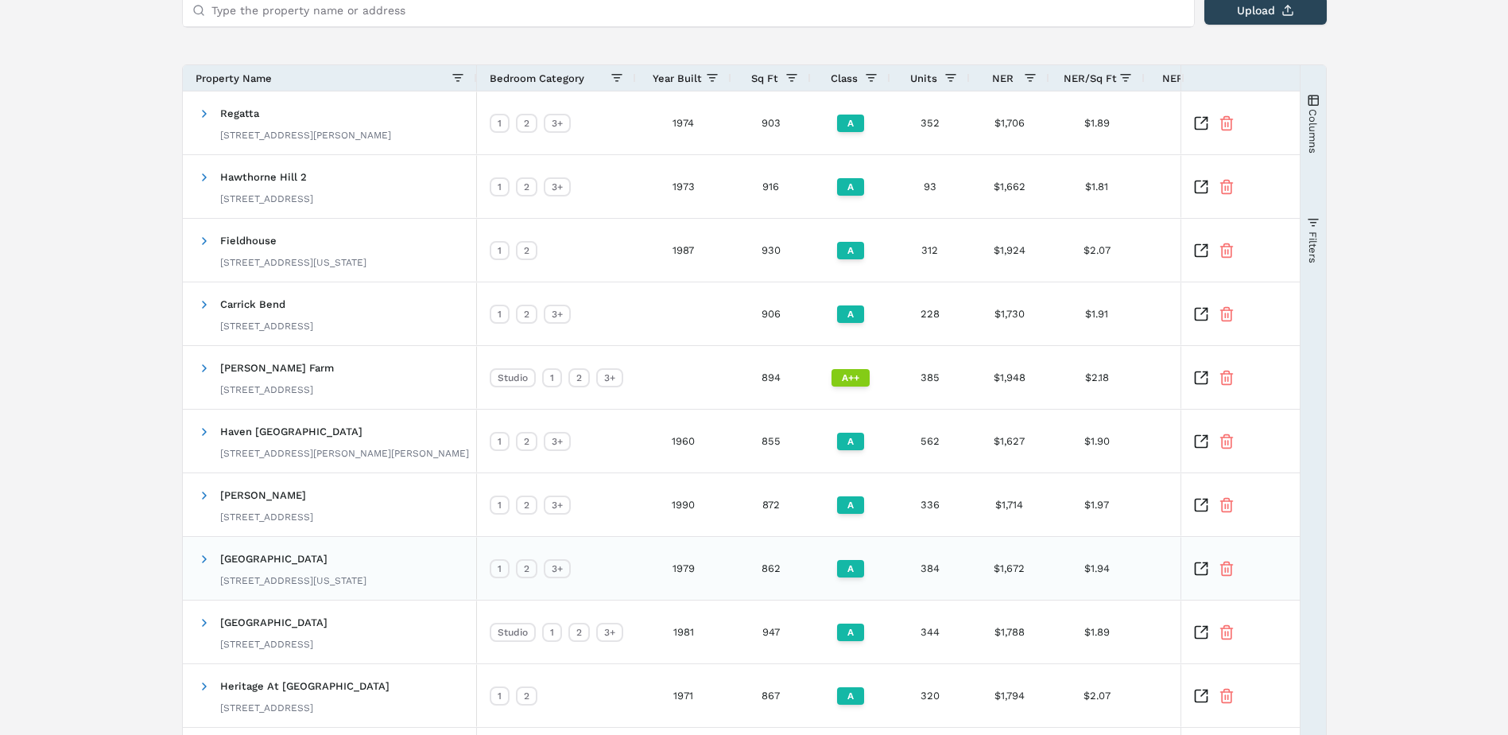
click at [303, 564] on div "[GEOGRAPHIC_DATA] [STREET_ADDRESS][US_STATE]" at bounding box center [293, 568] width 146 height 50
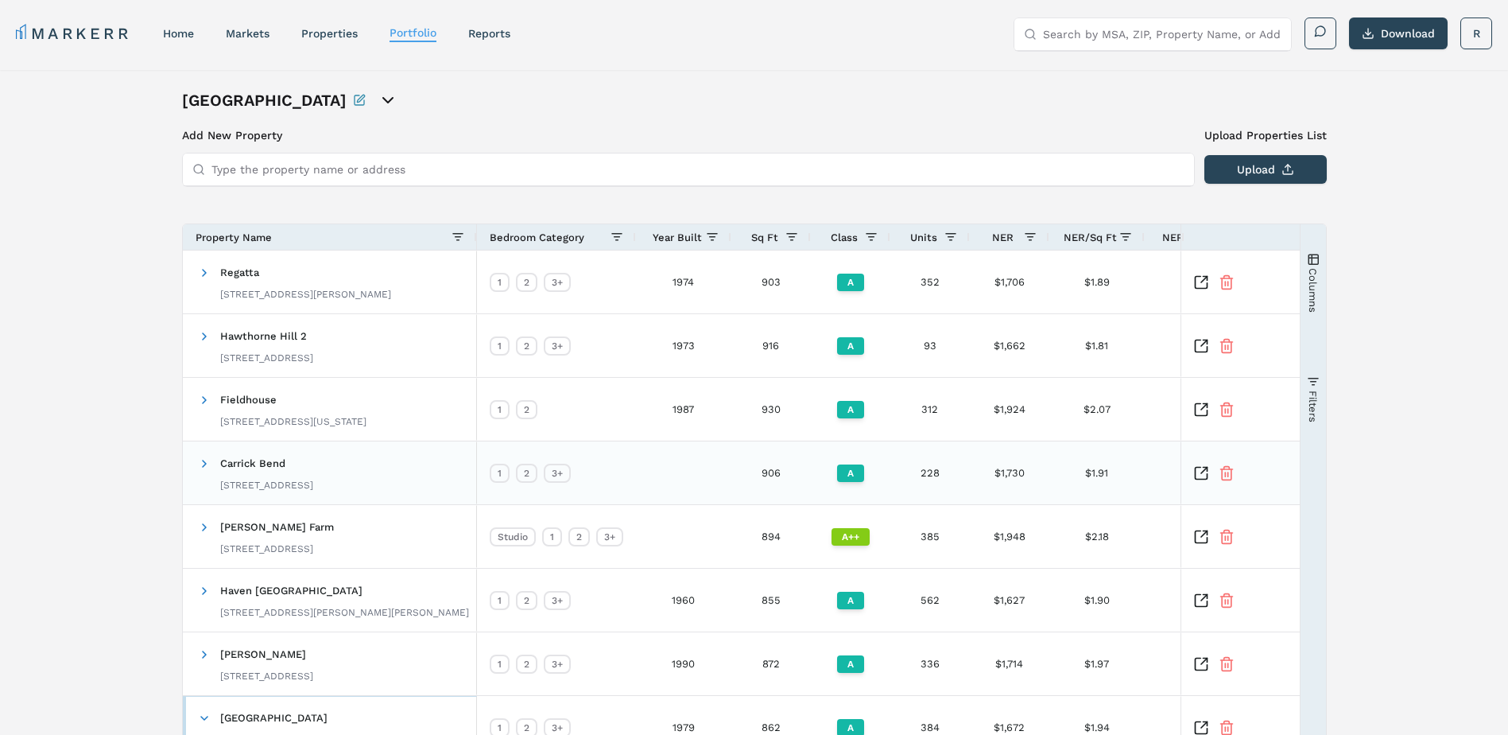
scroll to position [80, 0]
